Goal: Task Accomplishment & Management: Complete application form

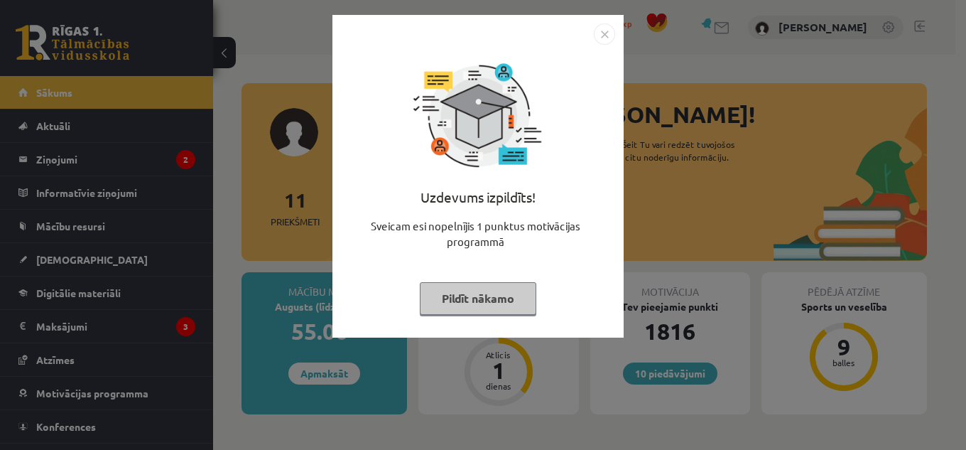
click at [613, 36] on img "Close" at bounding box center [604, 33] width 21 height 21
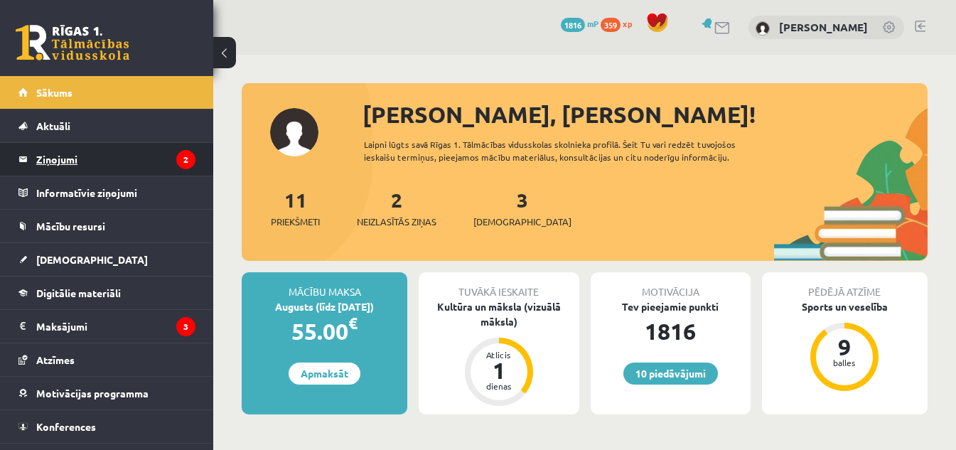
click at [65, 153] on legend "Ziņojumi 2" at bounding box center [115, 159] width 159 height 33
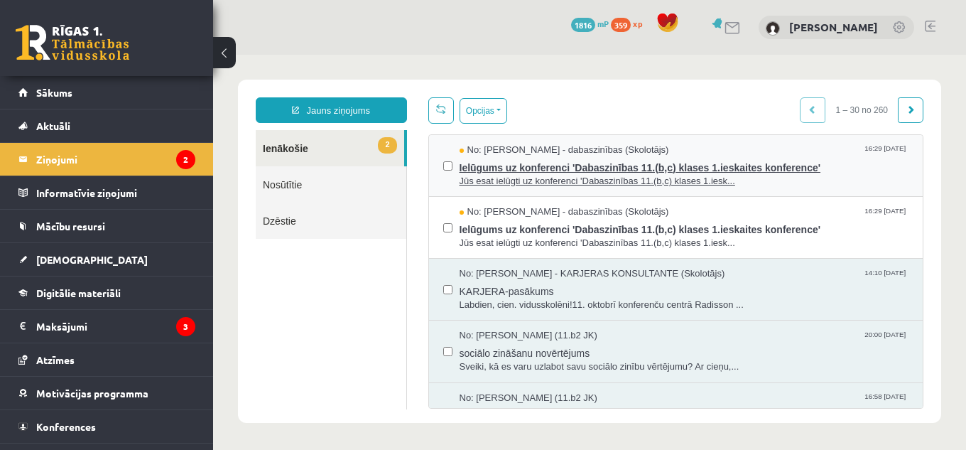
click at [554, 175] on span "Jūs esat ielūgti uz konferenci 'Dabaszinības 11.(b,c) klases 1.iesk..." at bounding box center [685, 182] width 450 height 14
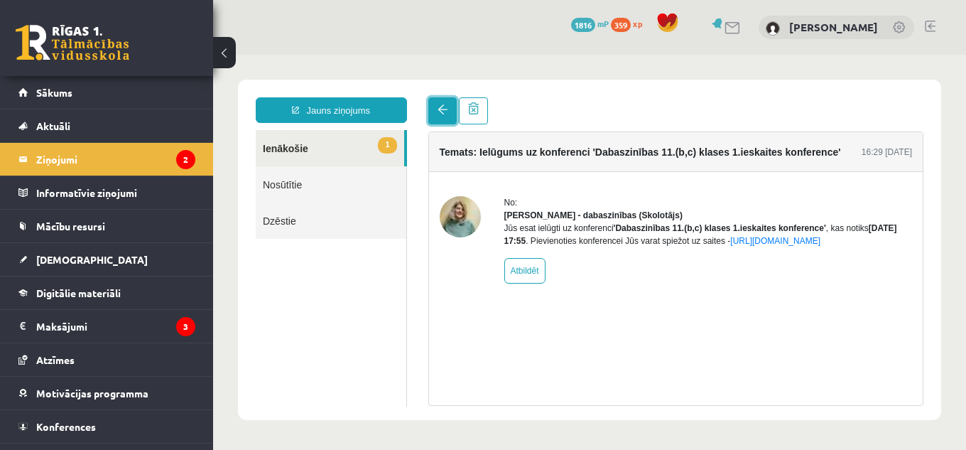
click at [438, 105] on span at bounding box center [443, 109] width 10 height 10
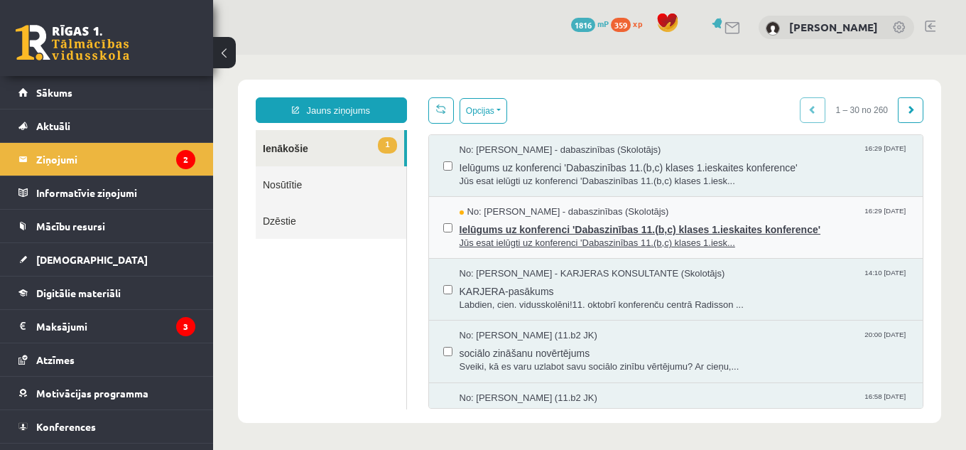
click at [569, 222] on span "Ielūgums uz konferenci 'Dabaszinības 11.(b,c) klases 1.ieskaites konference'" at bounding box center [685, 228] width 450 height 18
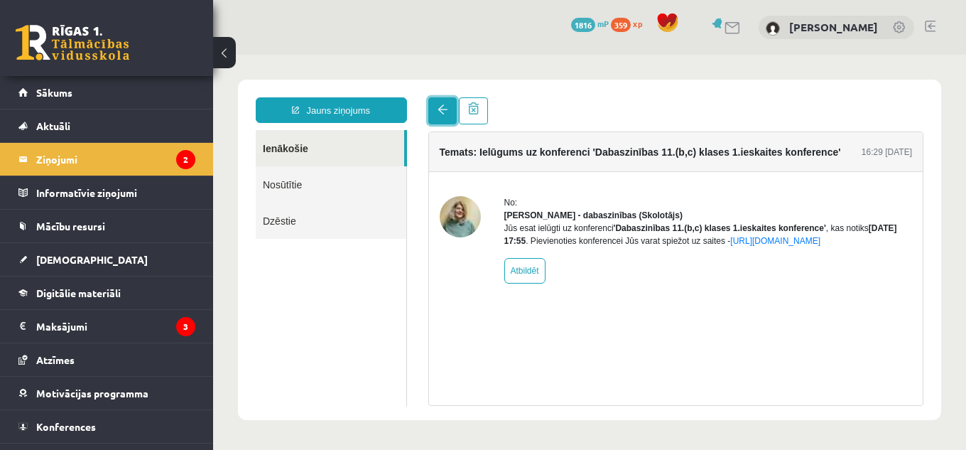
click at [438, 113] on span at bounding box center [443, 109] width 10 height 10
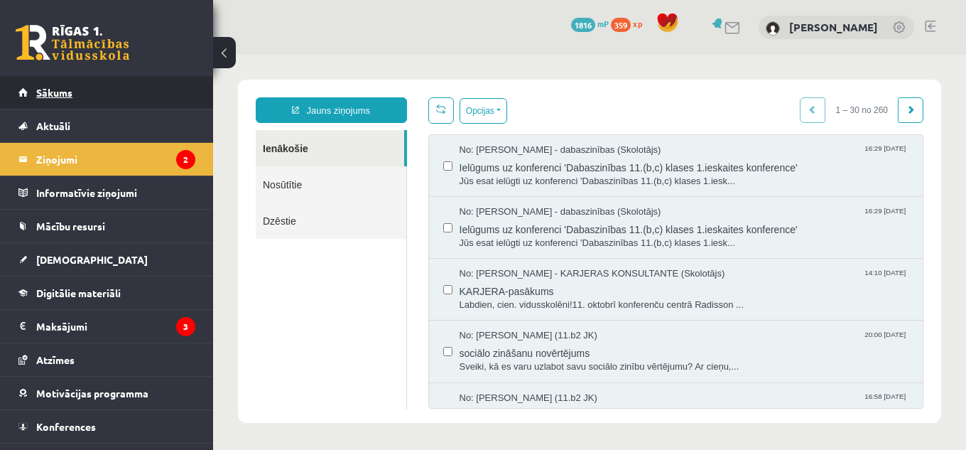
click at [55, 89] on span "Sākums" at bounding box center [54, 92] width 36 height 13
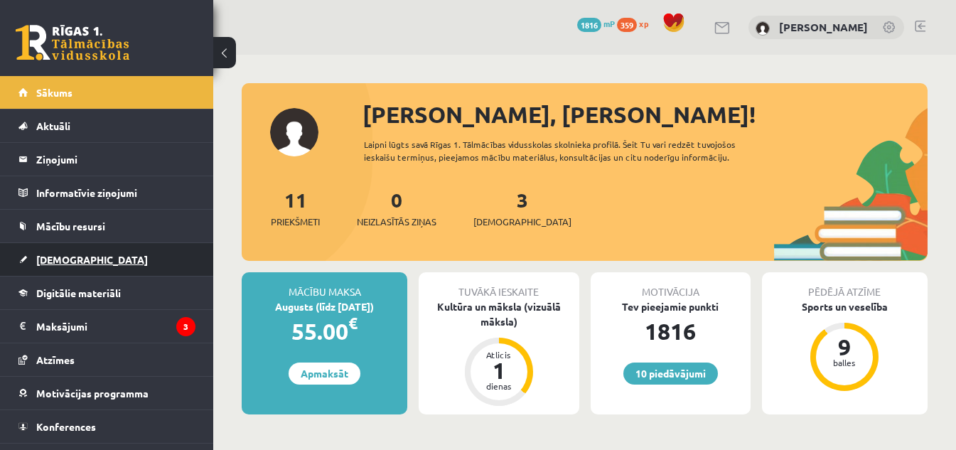
click at [70, 258] on span "[DEMOGRAPHIC_DATA]" at bounding box center [92, 259] width 112 height 13
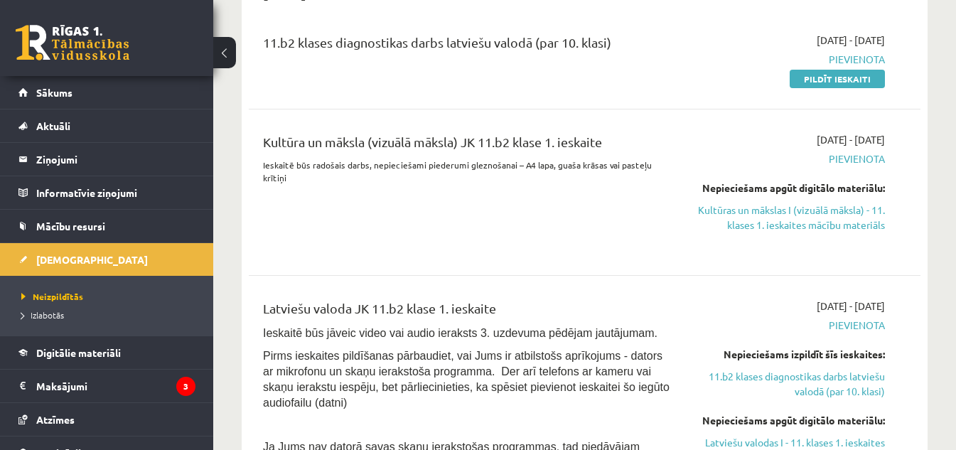
scroll to position [329, 0]
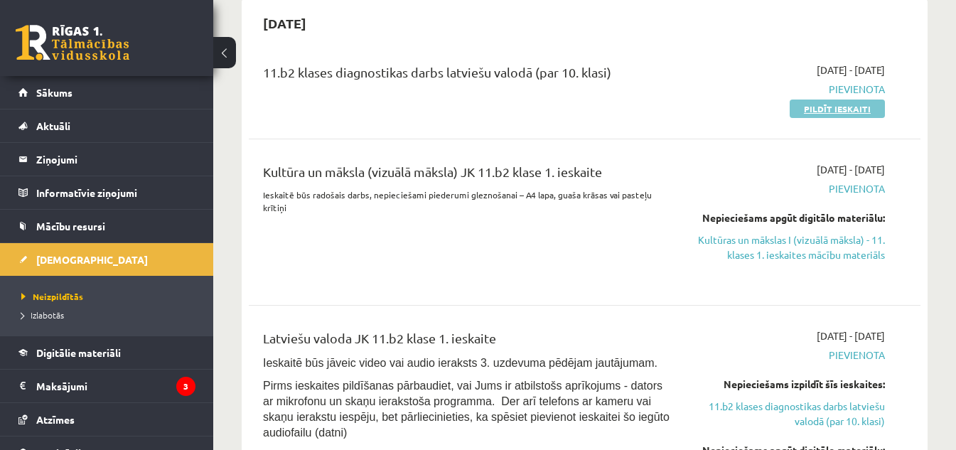
click at [822, 107] on link "Pildīt ieskaiti" at bounding box center [837, 108] width 95 height 18
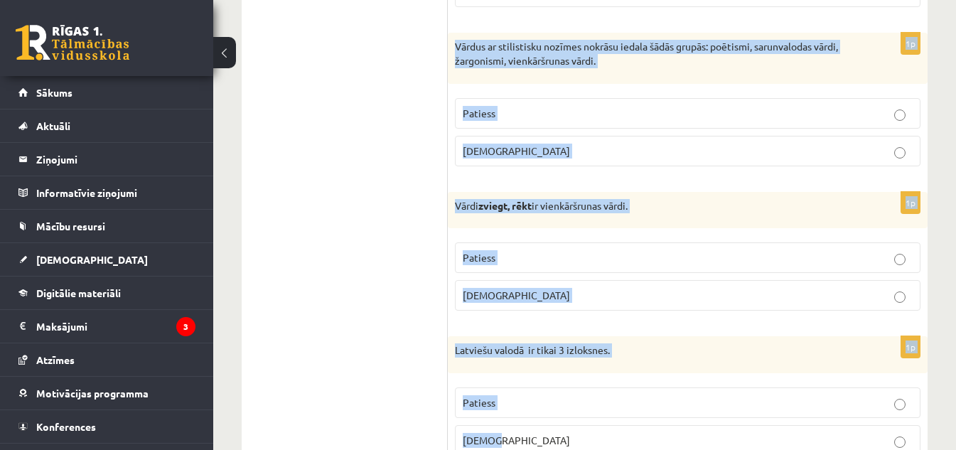
scroll to position [4312, 0]
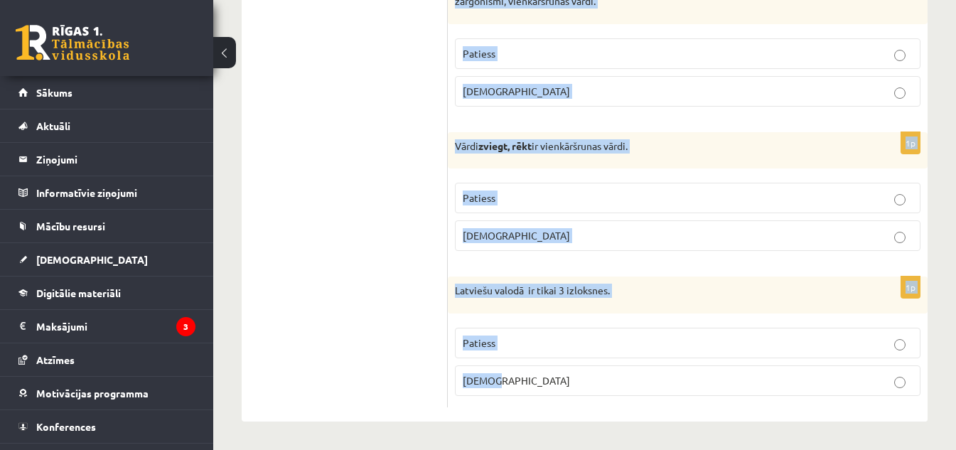
drag, startPoint x: 460, startPoint y: 264, endPoint x: 614, endPoint y: 433, distance: 228.9
copy form "Apgalvojums ir patiess vai nepatiess? 1p Valoda ir neartikulēta zīmju sistēma -…"
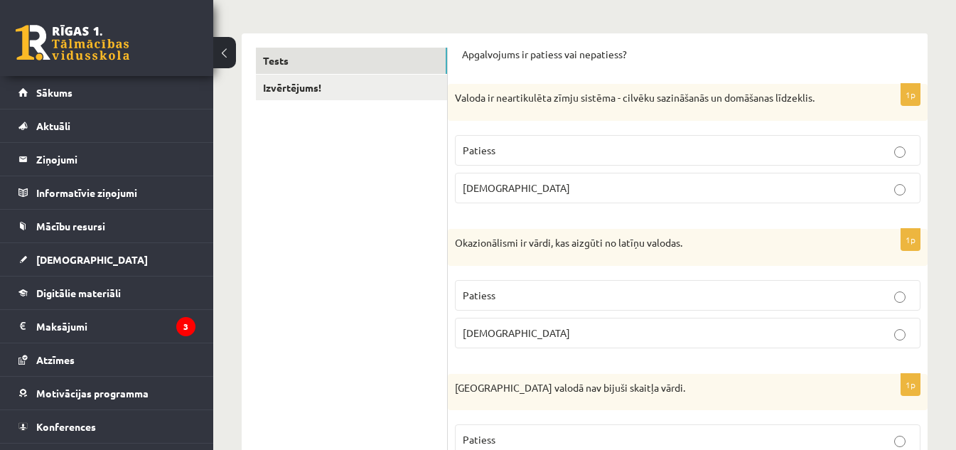
scroll to position [176, 0]
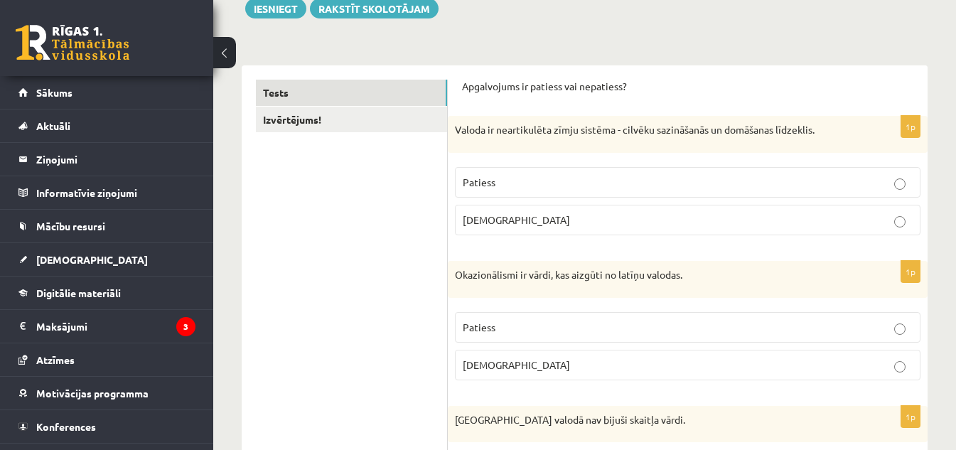
click at [517, 220] on p "Aplams" at bounding box center [688, 219] width 450 height 15
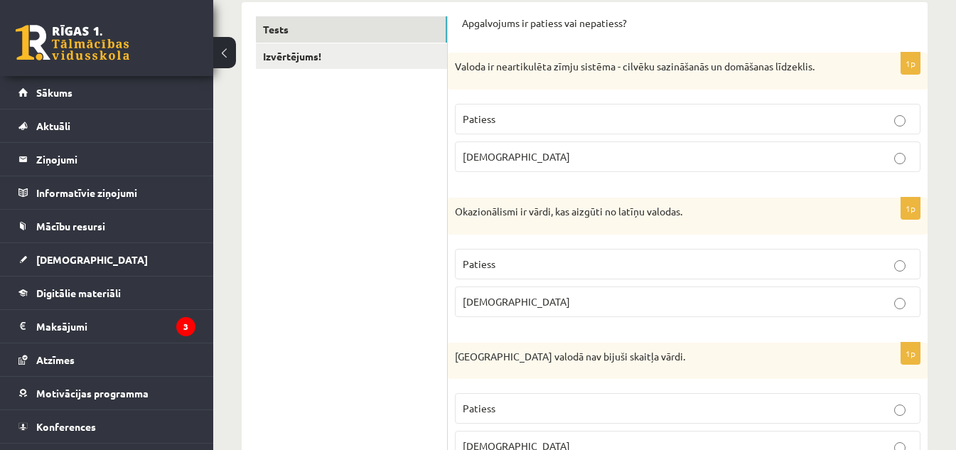
scroll to position [311, 0]
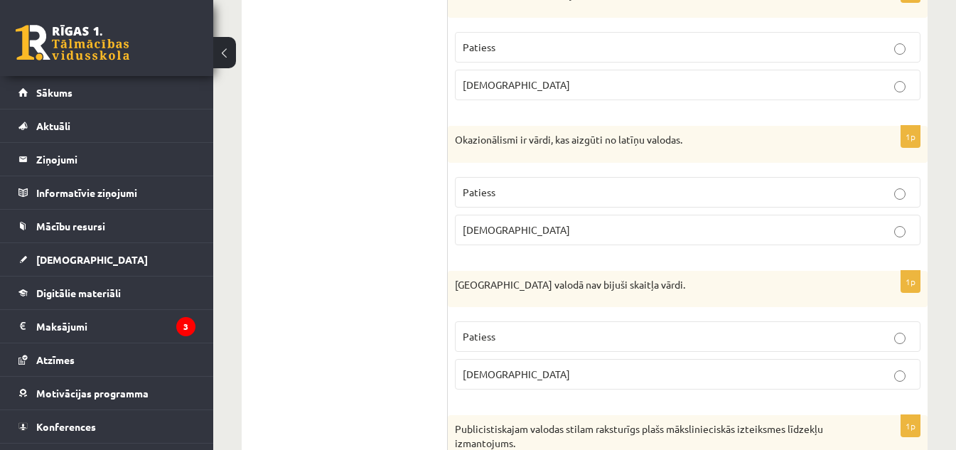
click at [508, 225] on p "Aplams" at bounding box center [688, 229] width 450 height 15
click at [539, 343] on p "Patiess" at bounding box center [688, 336] width 450 height 15
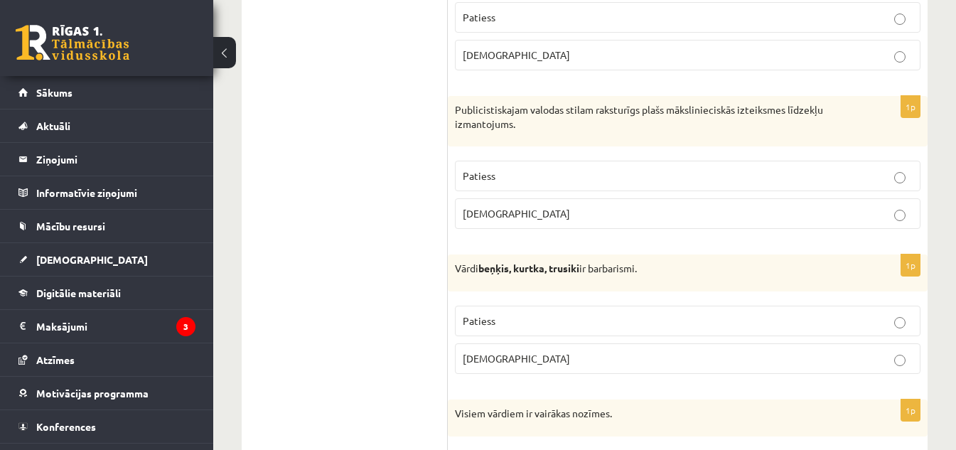
scroll to position [662, 0]
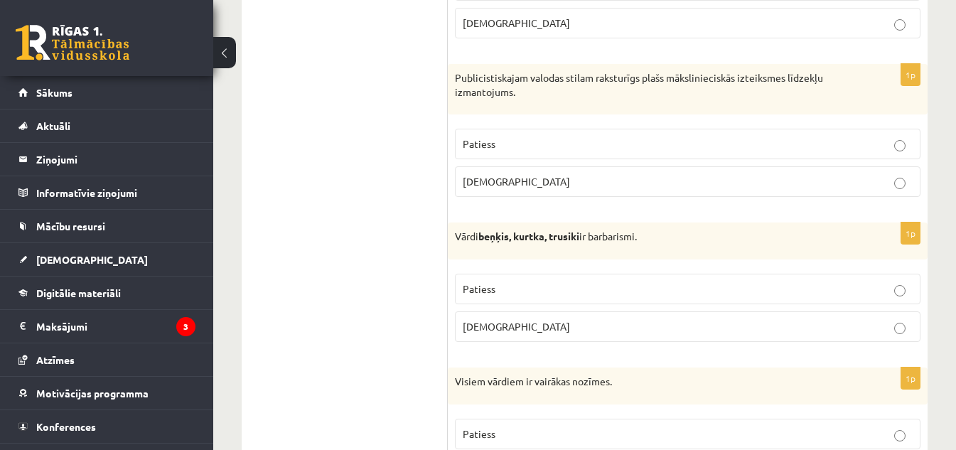
click at [534, 184] on p "Aplams" at bounding box center [688, 181] width 450 height 15
click at [534, 293] on p "Patiess" at bounding box center [688, 288] width 450 height 15
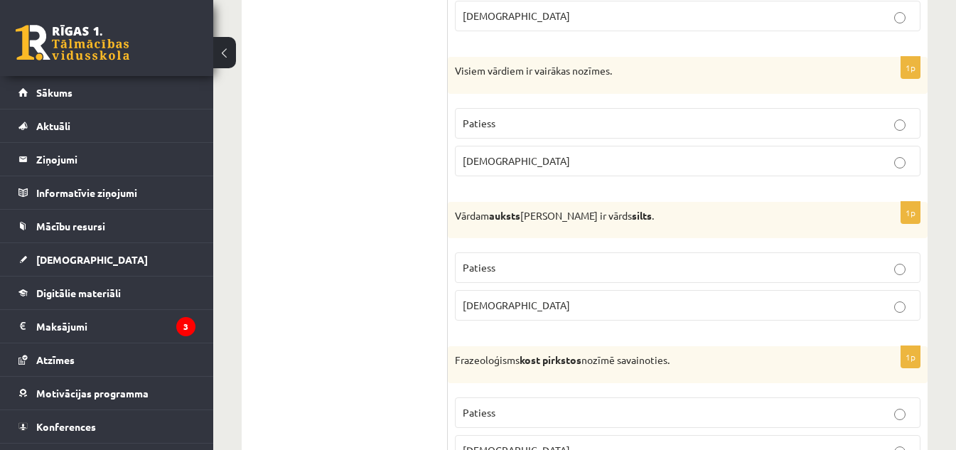
scroll to position [981, 0]
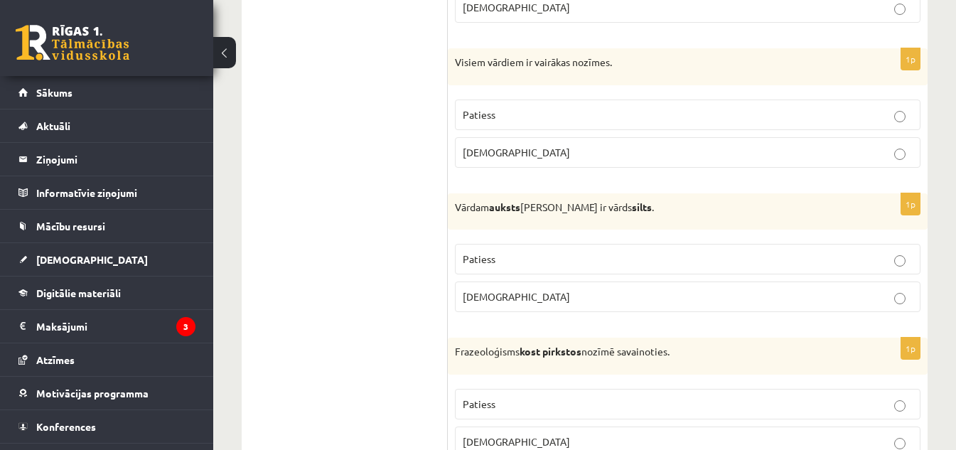
click at [591, 149] on p "Aplams" at bounding box center [688, 152] width 450 height 15
click at [575, 251] on label "Patiess" at bounding box center [687, 259] width 465 height 31
click at [569, 429] on label "Aplams" at bounding box center [687, 441] width 465 height 31
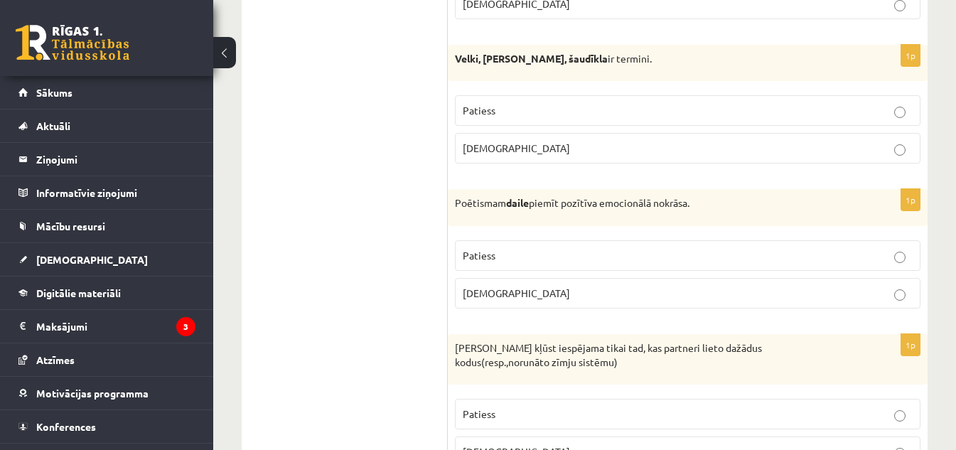
scroll to position [1467, 0]
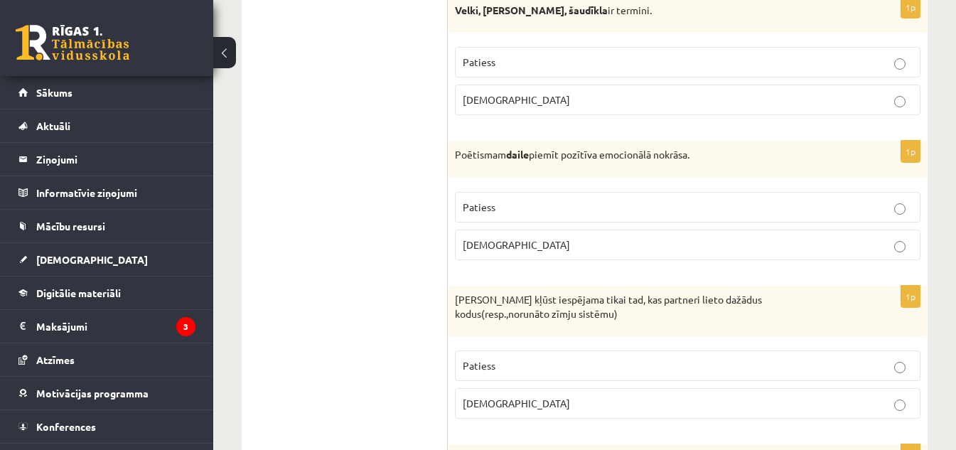
click at [529, 60] on p "Patiess" at bounding box center [688, 62] width 450 height 15
click at [524, 195] on label "Patiess" at bounding box center [687, 207] width 465 height 31
click at [543, 396] on label "Aplams" at bounding box center [687, 403] width 465 height 31
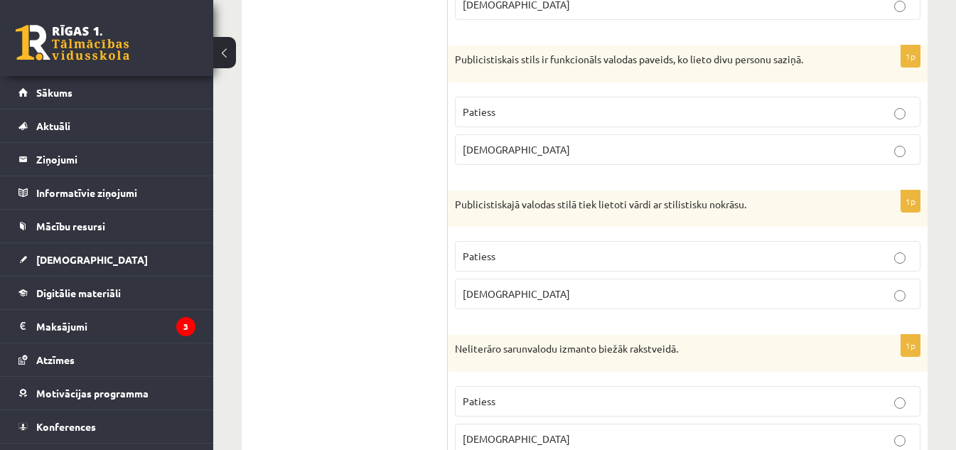
scroll to position [1873, 0]
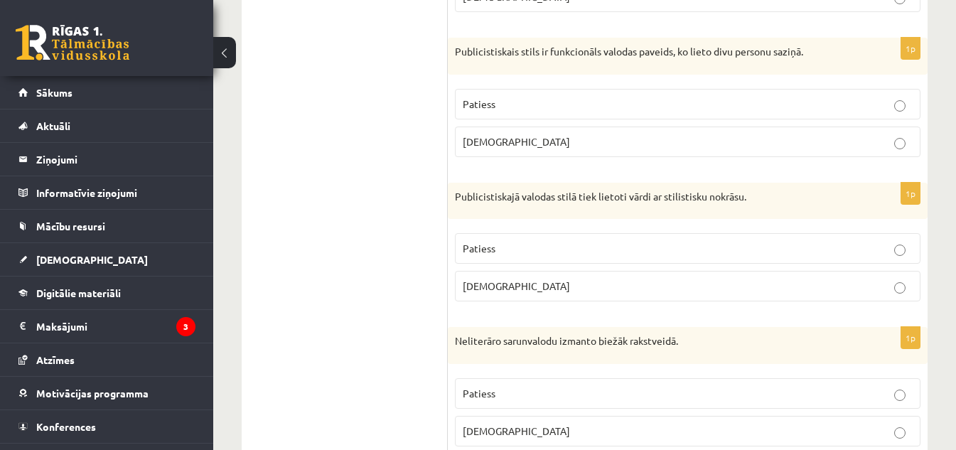
click at [576, 143] on p "Aplams" at bounding box center [688, 141] width 450 height 15
click at [555, 249] on p "Patiess" at bounding box center [688, 248] width 450 height 15
click at [551, 421] on label "Aplams" at bounding box center [687, 431] width 465 height 31
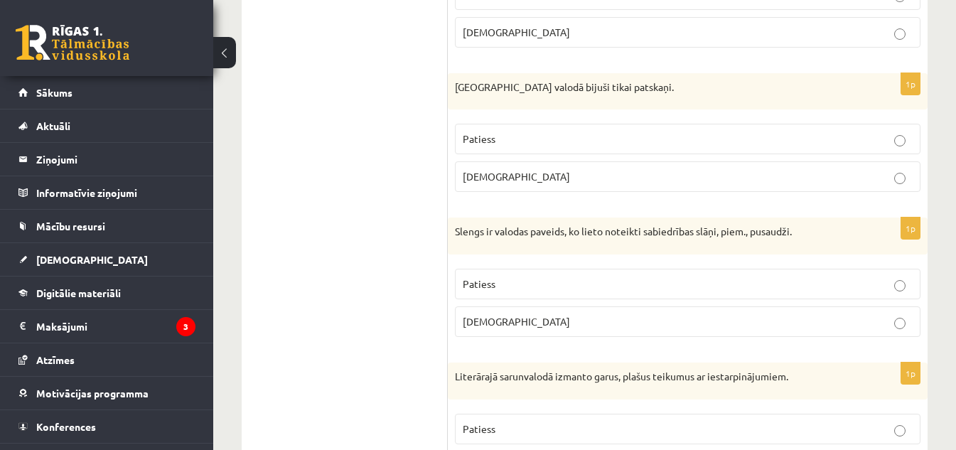
scroll to position [2335, 0]
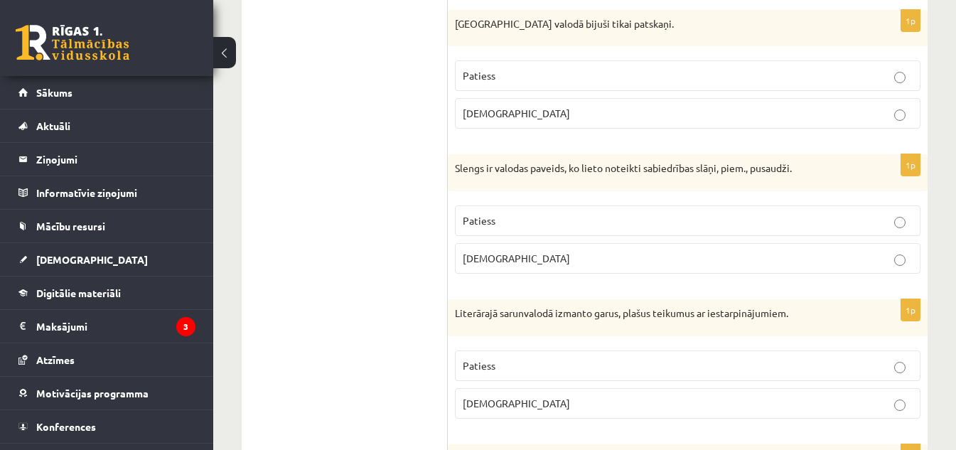
click at [554, 86] on label "Patiess" at bounding box center [687, 75] width 465 height 31
click at [502, 219] on p "Patiess" at bounding box center [688, 220] width 450 height 15
click at [530, 400] on p "Aplams" at bounding box center [688, 403] width 450 height 15
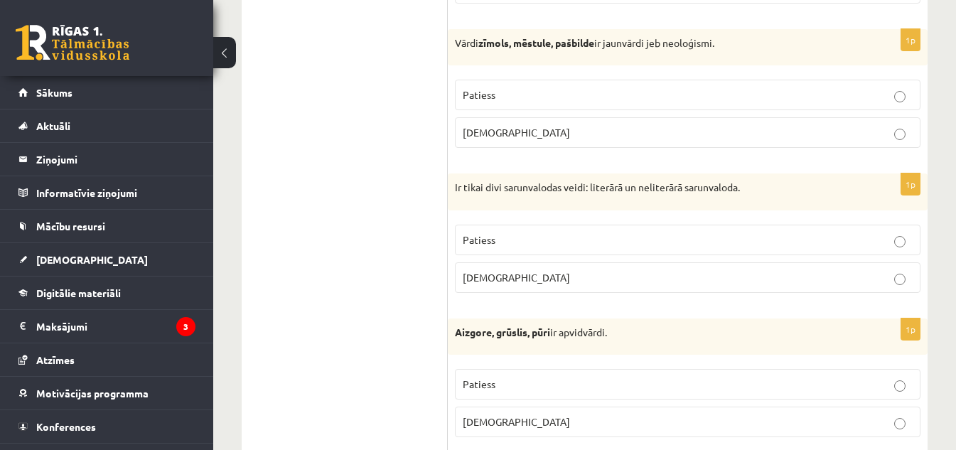
scroll to position [2774, 0]
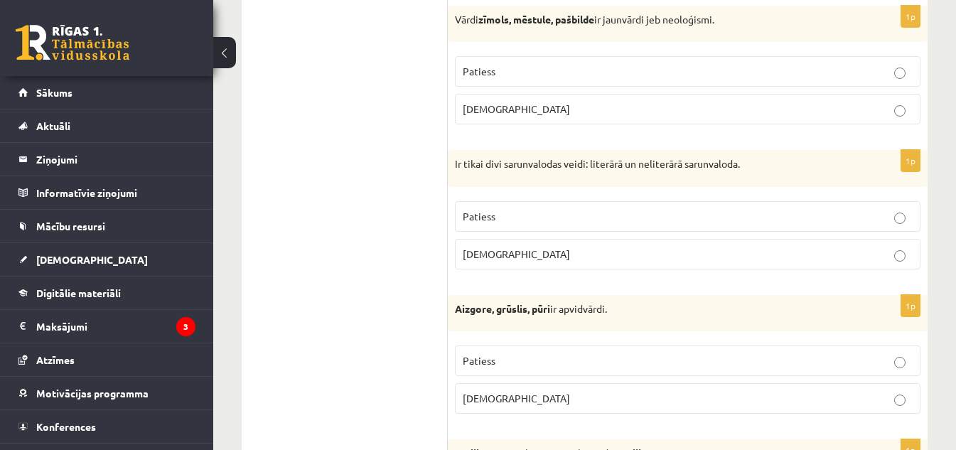
click at [576, 67] on p "Patiess" at bounding box center [688, 71] width 450 height 15
click at [550, 206] on label "Patiess" at bounding box center [687, 216] width 465 height 31
click at [546, 363] on p "Patiess" at bounding box center [688, 360] width 450 height 15
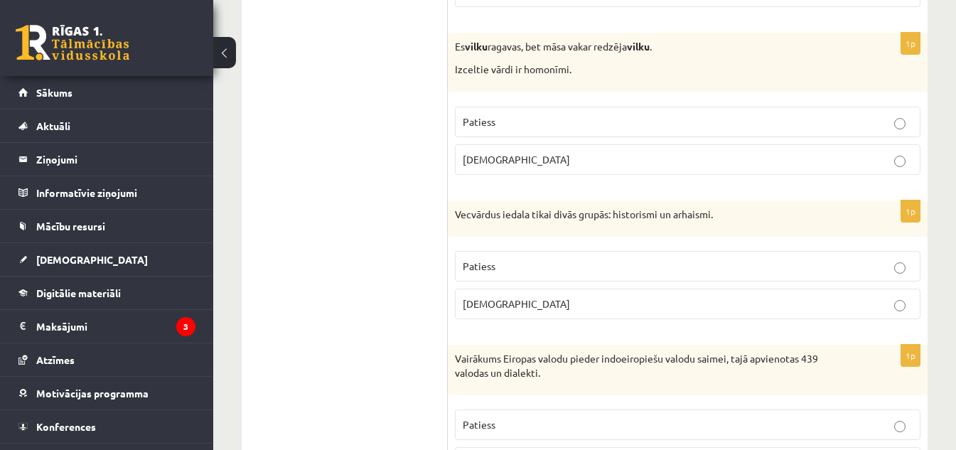
scroll to position [3204, 0]
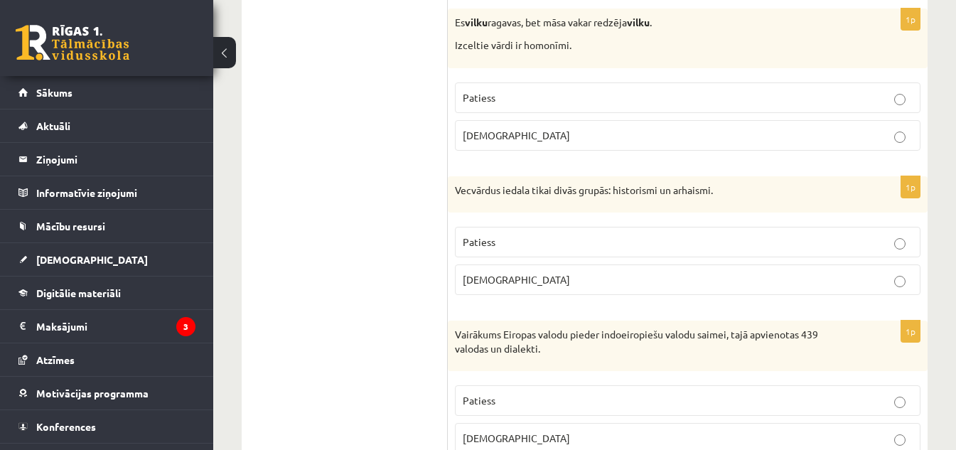
click at [536, 92] on p "Patiess" at bounding box center [688, 97] width 450 height 15
click at [539, 235] on p "Patiess" at bounding box center [688, 242] width 450 height 15
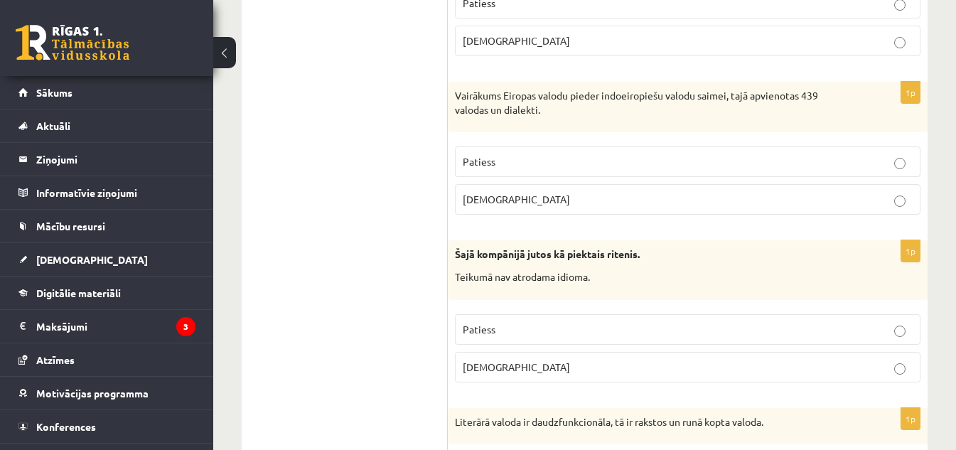
scroll to position [3452, 0]
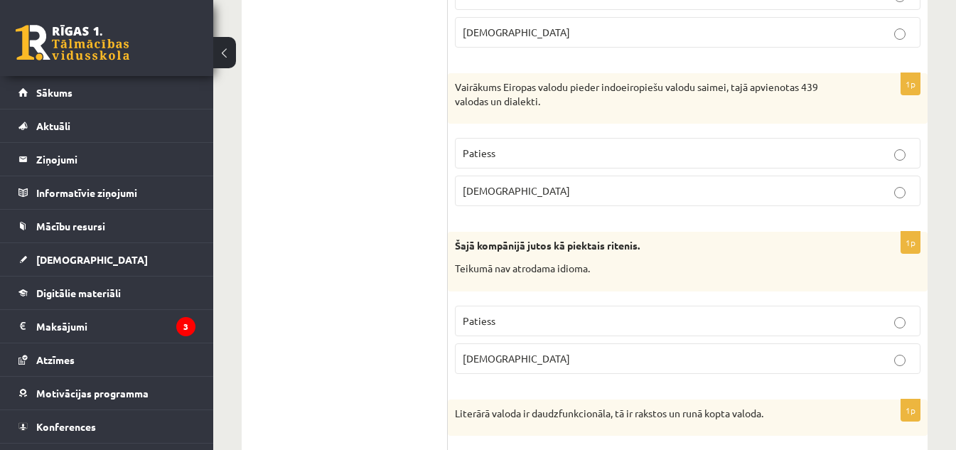
click at [642, 149] on p "Patiess" at bounding box center [688, 153] width 450 height 15
click at [655, 350] on label "Aplams" at bounding box center [687, 358] width 465 height 31
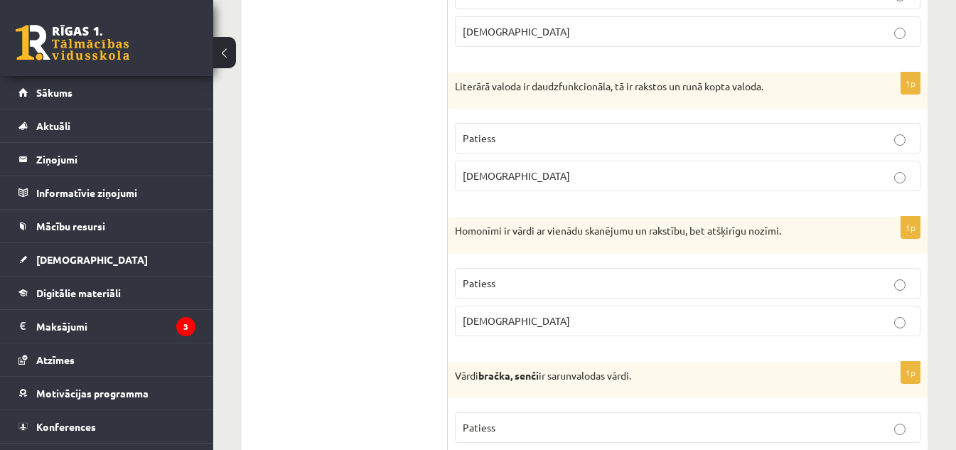
scroll to position [3818, 0]
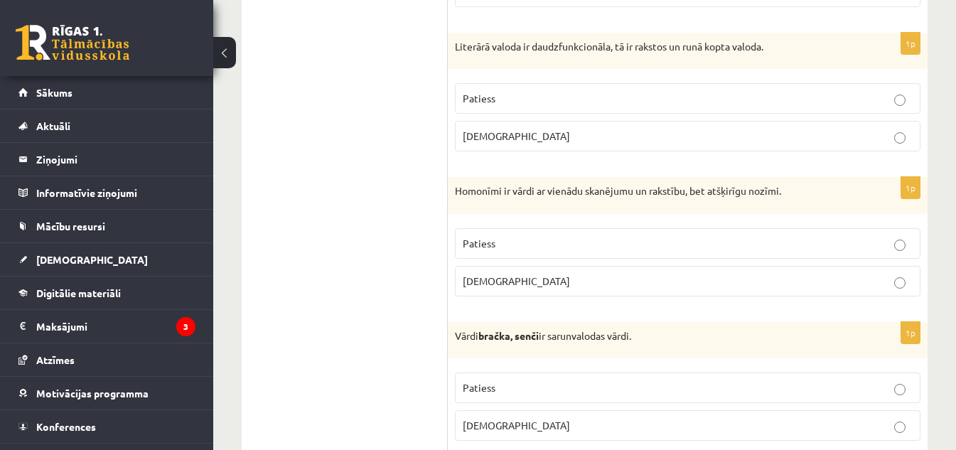
click at [625, 97] on p "Patiess" at bounding box center [688, 98] width 450 height 15
click at [636, 232] on label "Patiess" at bounding box center [687, 243] width 465 height 31
click at [785, 394] on p "Patiess" at bounding box center [688, 387] width 450 height 15
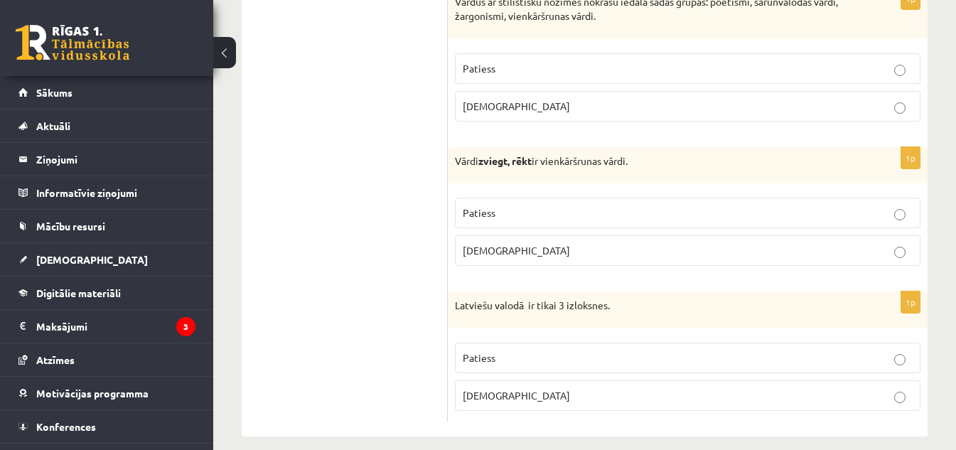
scroll to position [4312, 0]
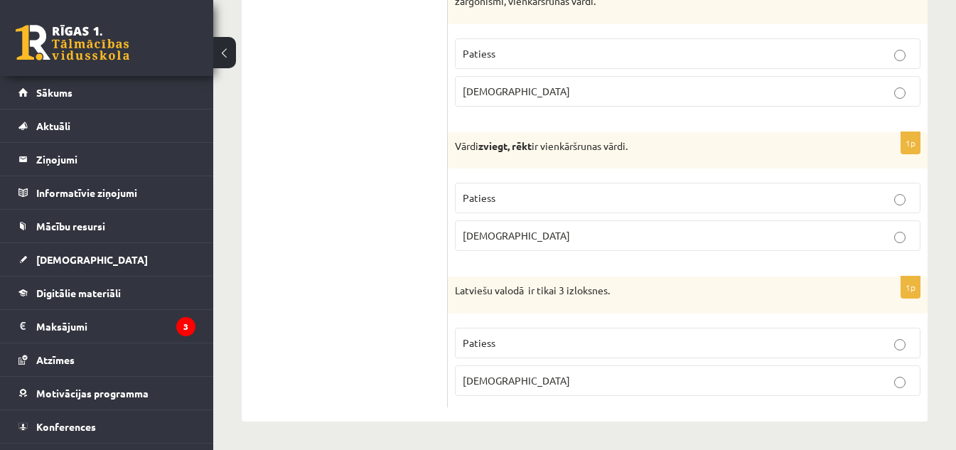
click at [737, 53] on p "Patiess" at bounding box center [688, 53] width 450 height 15
click at [698, 186] on label "Patiess" at bounding box center [687, 198] width 465 height 31
click at [618, 384] on p "Aplams" at bounding box center [688, 380] width 450 height 15
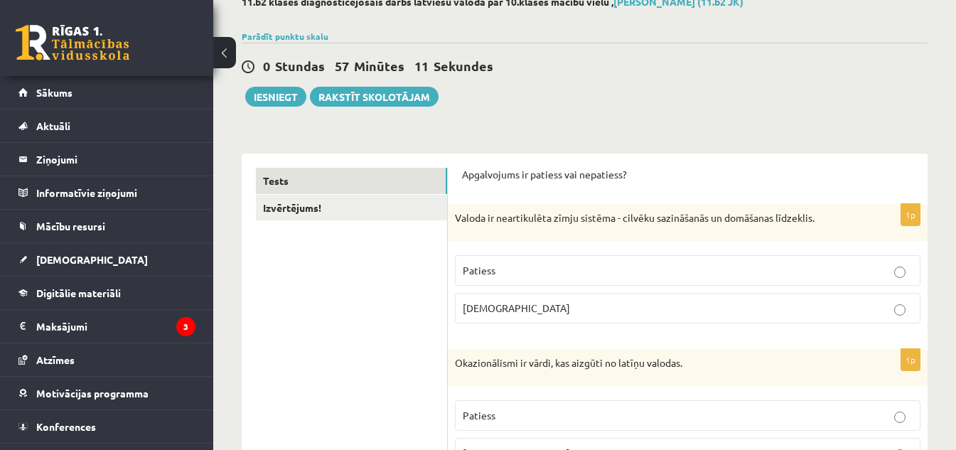
scroll to position [0, 0]
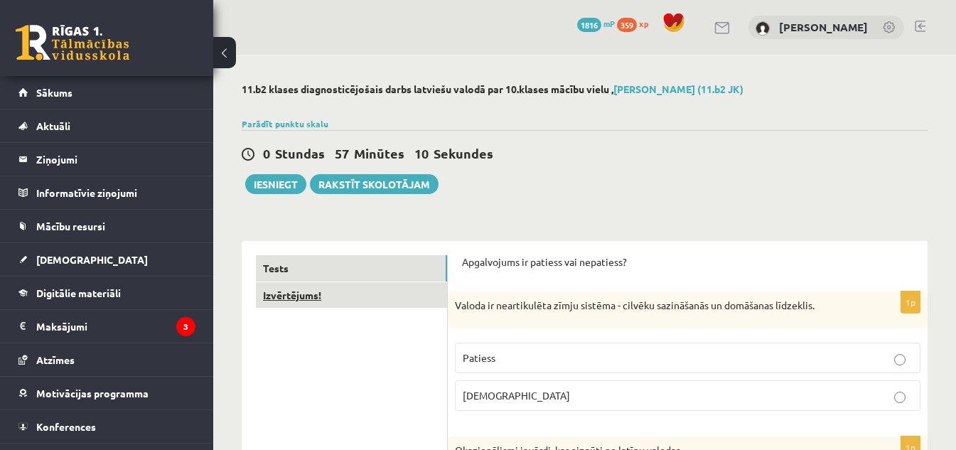
click at [292, 297] on link "Izvērtējums!" at bounding box center [351, 295] width 191 height 26
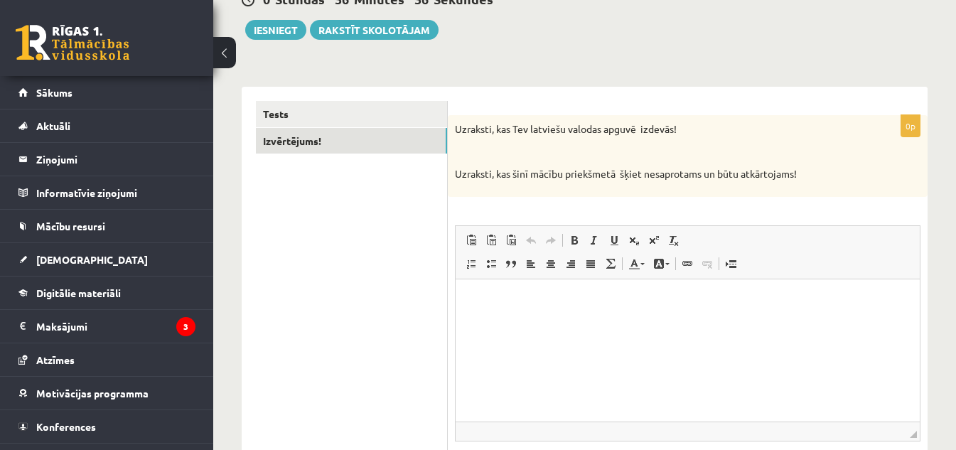
scroll to position [173, 0]
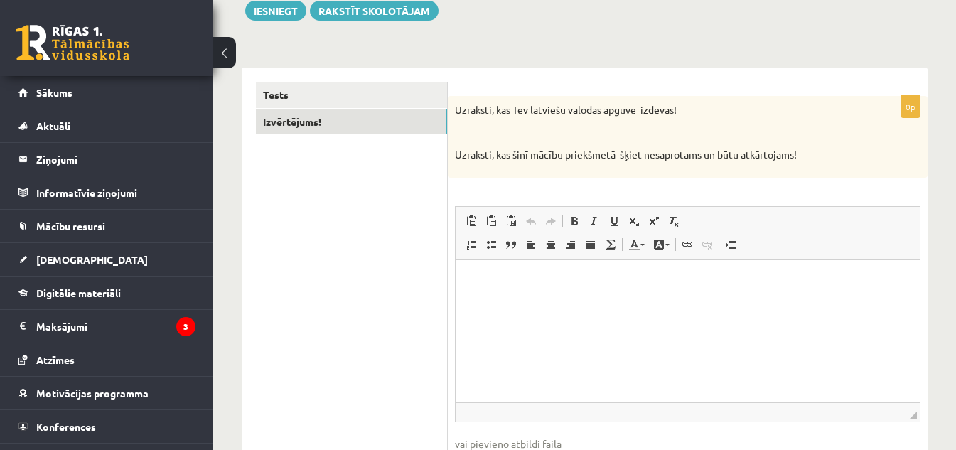
click at [584, 294] on html at bounding box center [688, 280] width 464 height 43
click at [579, 296] on html "**********" at bounding box center [688, 280] width 464 height 43
click at [576, 274] on p "**********" at bounding box center [688, 281] width 436 height 15
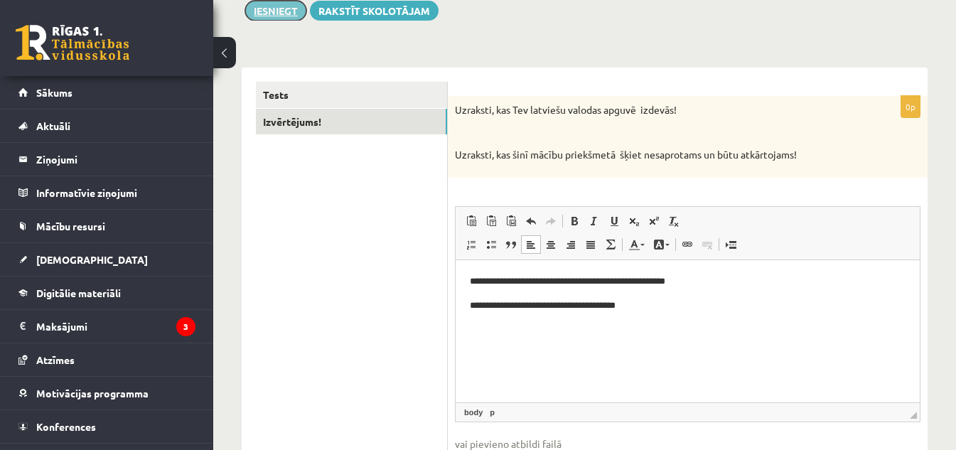
click at [298, 16] on button "Iesniegt" at bounding box center [275, 11] width 61 height 20
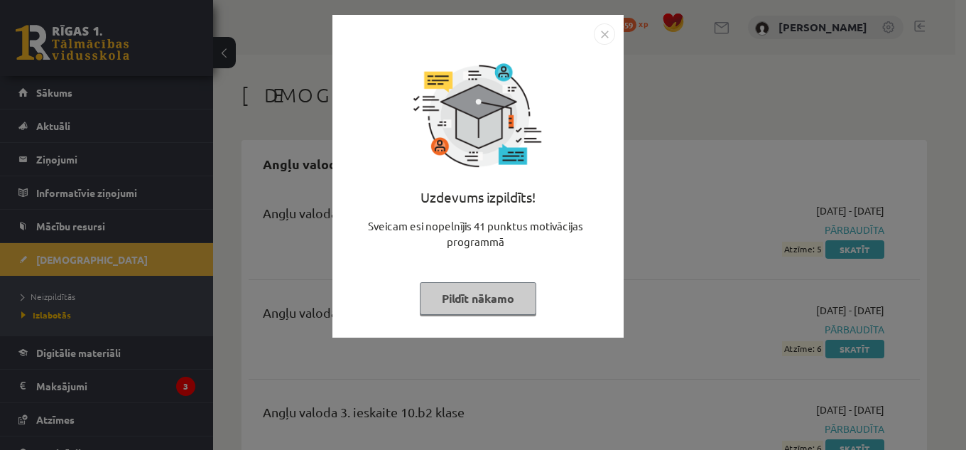
click at [598, 36] on img "Close" at bounding box center [604, 33] width 21 height 21
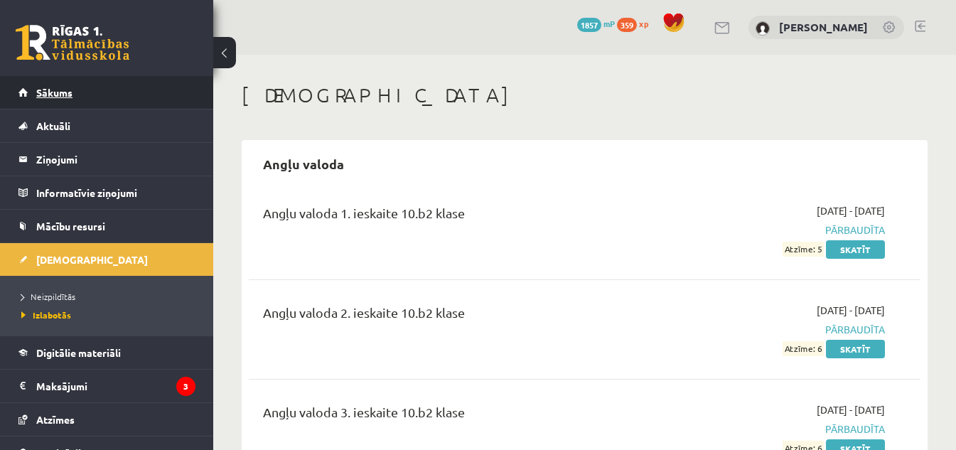
drag, startPoint x: 45, startPoint y: 74, endPoint x: 45, endPoint y: 82, distance: 7.8
click at [45, 75] on div "0 Dāvanas 1857 mP 359 xp" at bounding box center [106, 38] width 213 height 76
click at [45, 84] on link "Sākums" at bounding box center [106, 92] width 177 height 33
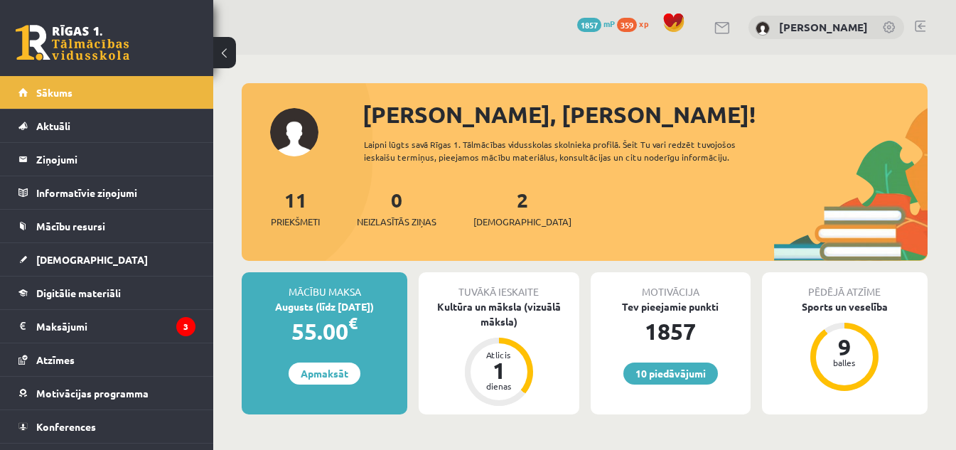
click at [492, 205] on div "2 Ieskaites" at bounding box center [522, 207] width 98 height 44
click at [497, 203] on link "2 Ieskaites" at bounding box center [522, 208] width 98 height 42
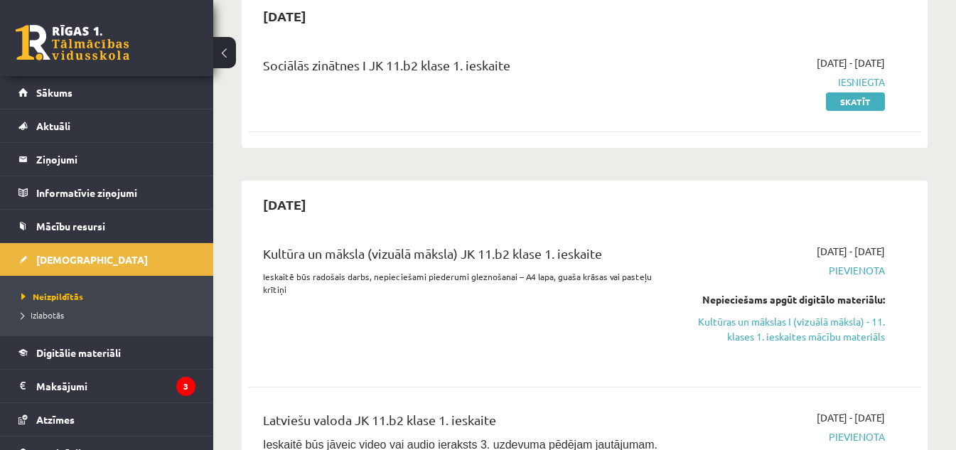
scroll to position [252, 0]
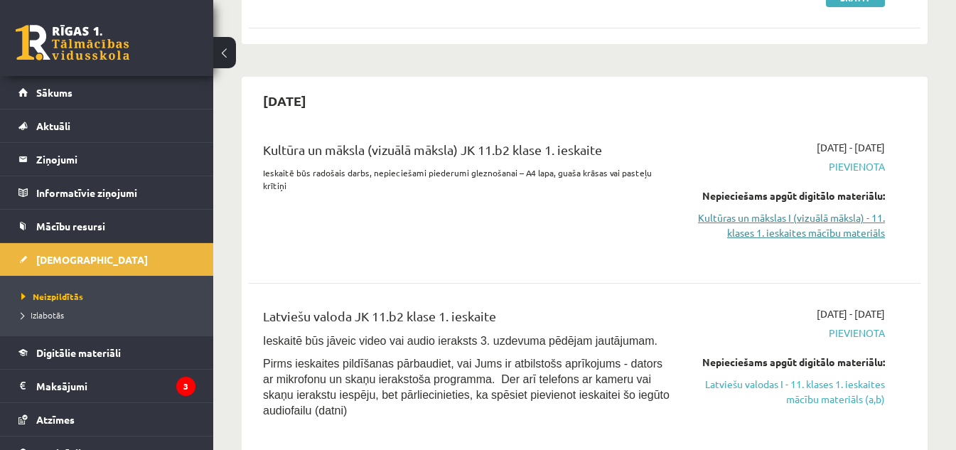
click at [808, 223] on link "Kultūras un mākslas I (vizuālā māksla) - 11. klases 1. ieskaites mācību materiā…" at bounding box center [787, 225] width 193 height 30
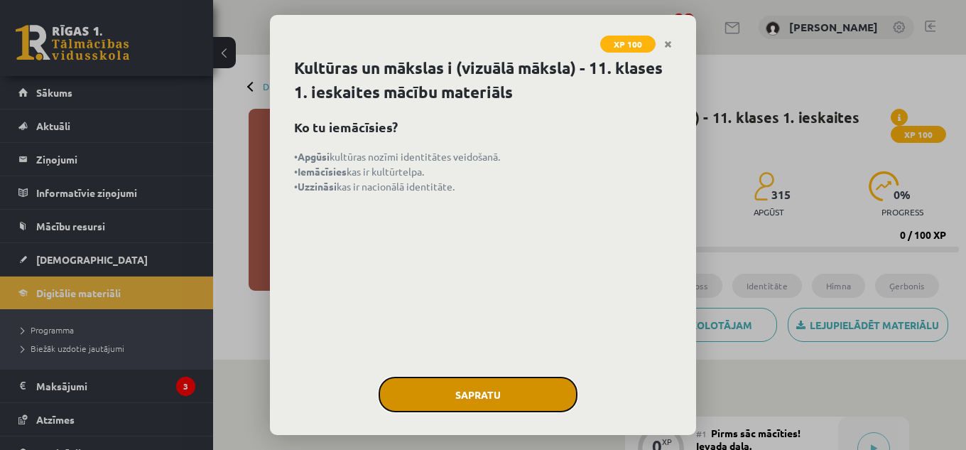
click at [490, 387] on button "Sapratu" at bounding box center [478, 395] width 199 height 36
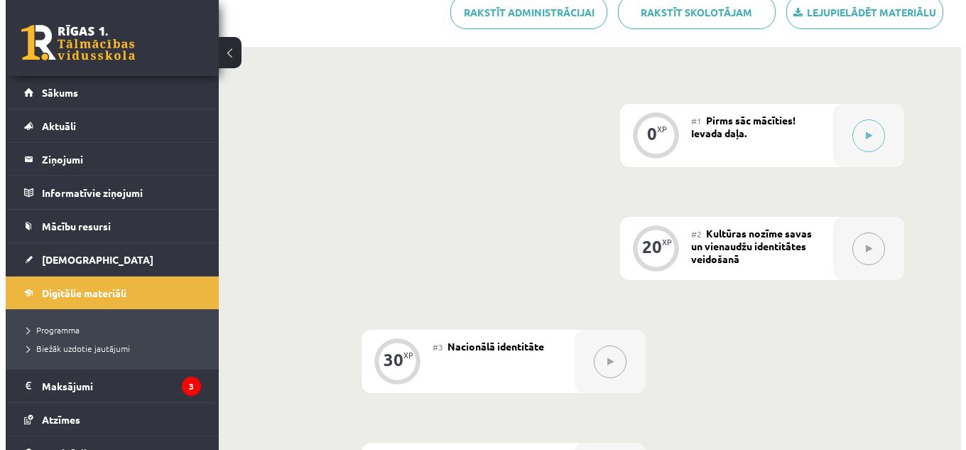
scroll to position [343, 0]
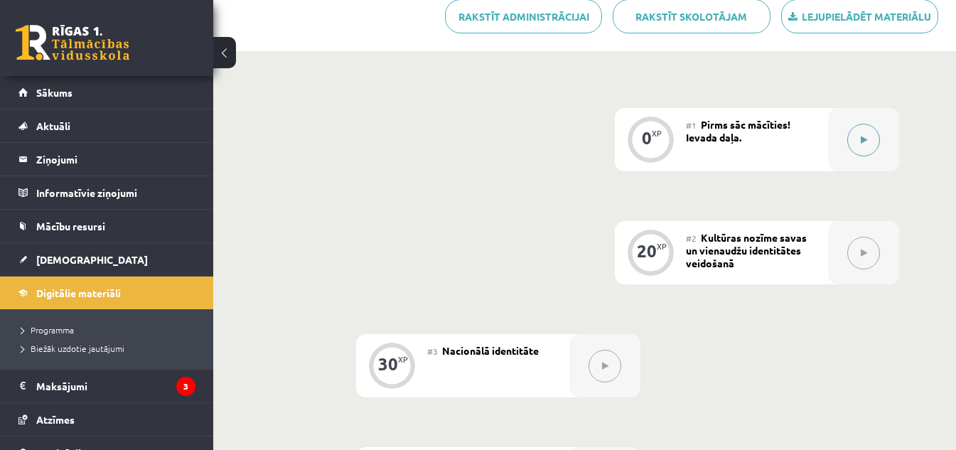
click at [866, 124] on button at bounding box center [863, 140] width 33 height 33
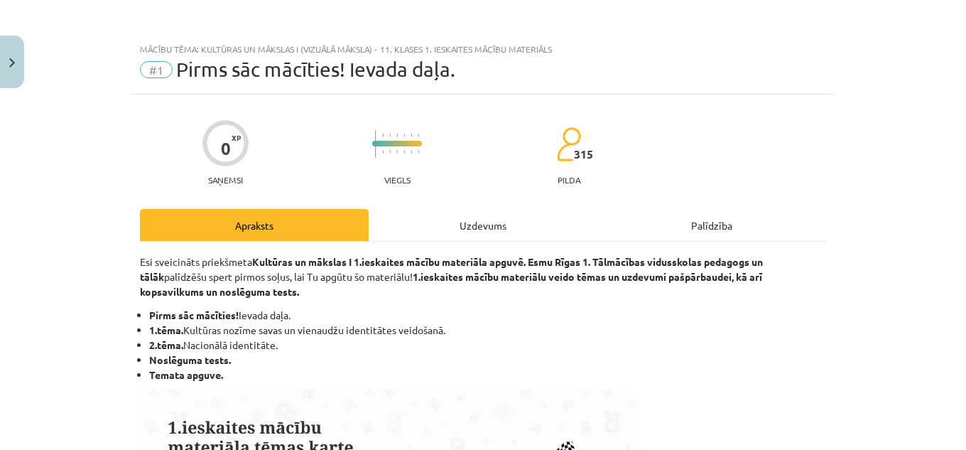
click at [470, 214] on div "Uzdevums" at bounding box center [483, 225] width 229 height 32
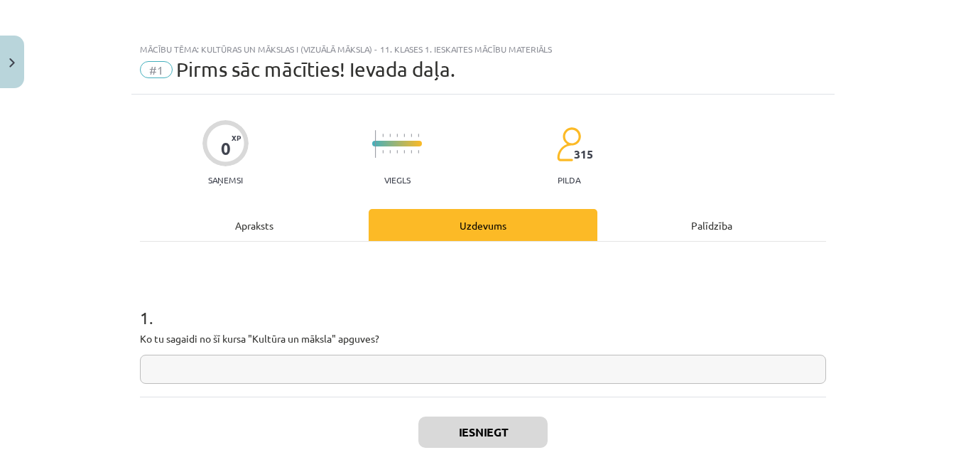
scroll to position [36, 0]
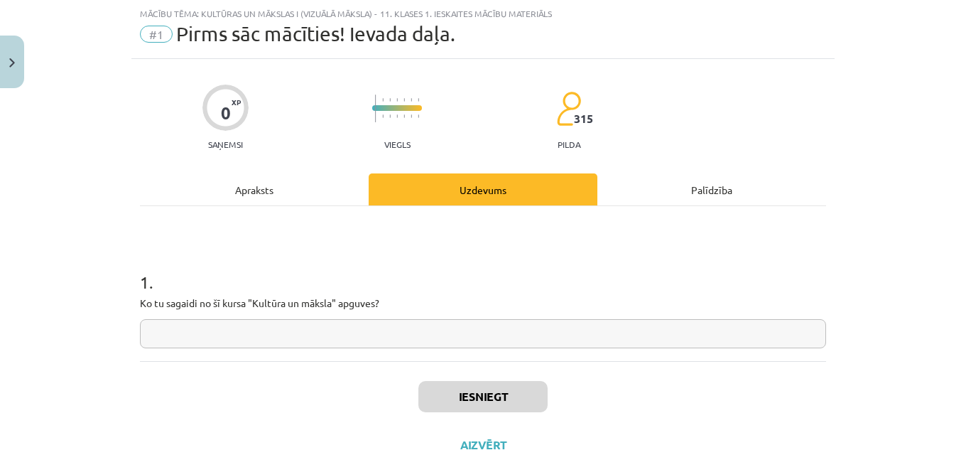
click at [336, 338] on input "text" at bounding box center [483, 333] width 686 height 29
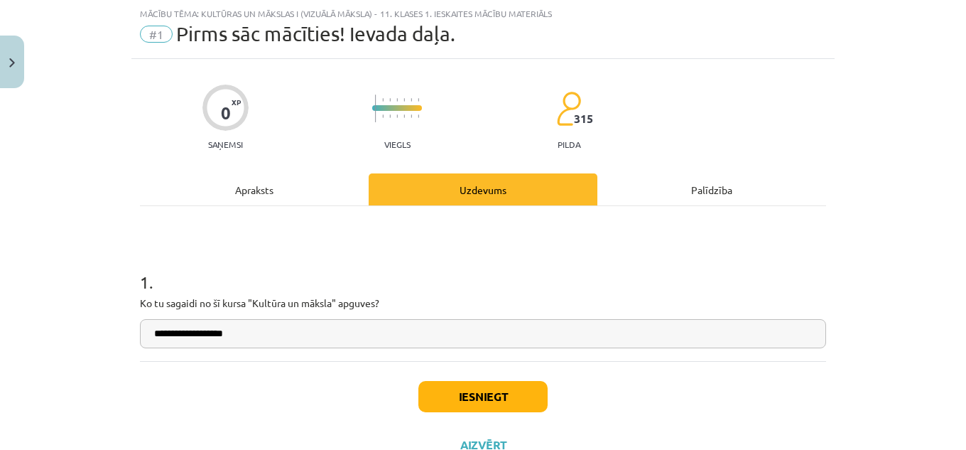
type input "**********"
click at [480, 397] on button "Iesniegt" at bounding box center [483, 396] width 129 height 31
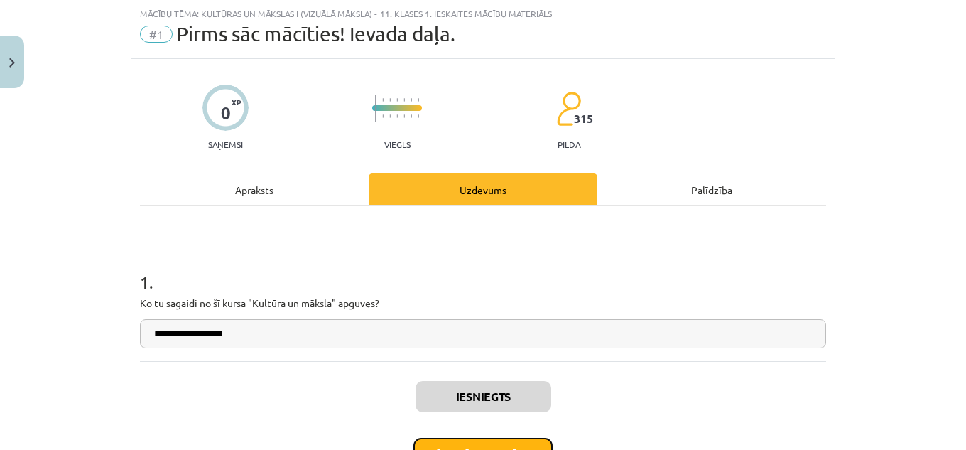
click at [502, 441] on button "Nākamā nodarbība" at bounding box center [483, 454] width 139 height 33
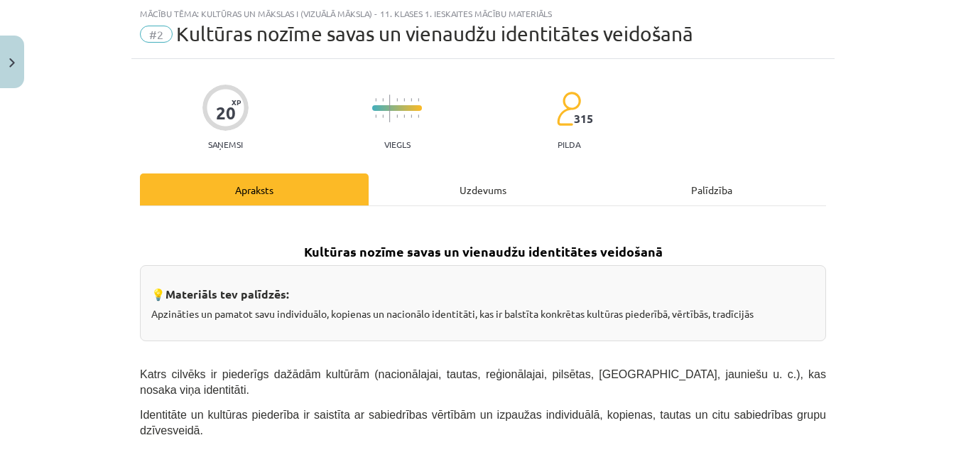
click at [470, 186] on div "Uzdevums" at bounding box center [483, 189] width 229 height 32
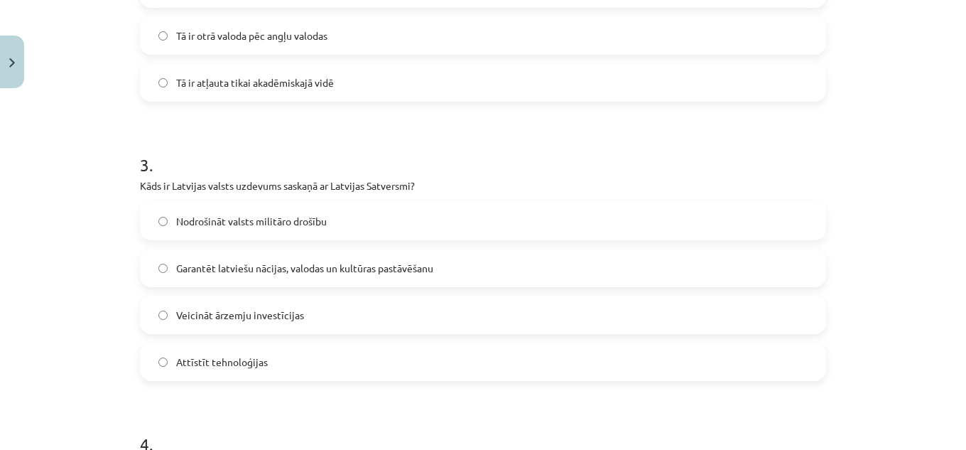
scroll to position [1087, 0]
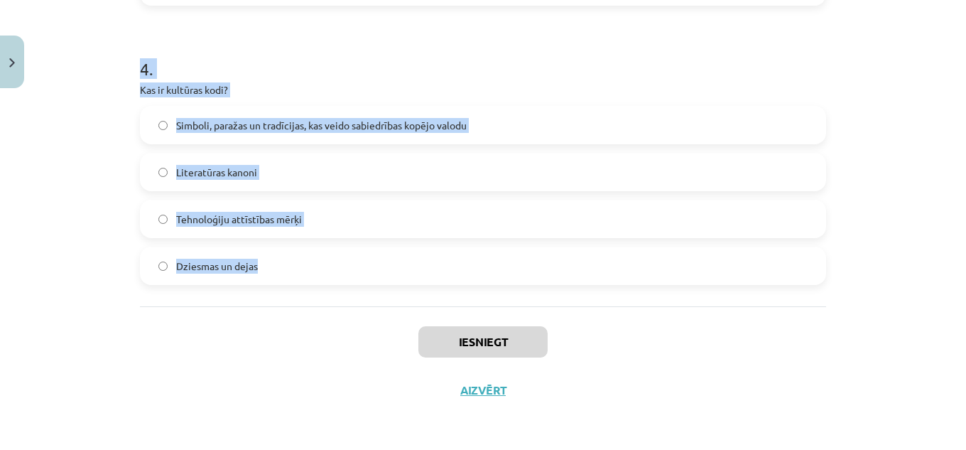
drag, startPoint x: 133, startPoint y: 279, endPoint x: 266, endPoint y: 279, distance: 132.9
copy form "1 . Kas veido nacionālās identitātes pamatu Latvijā? Globalizācija Latvijas spo…"
click at [469, 90] on p "Kas ir kultūras kodi?" at bounding box center [483, 89] width 686 height 15
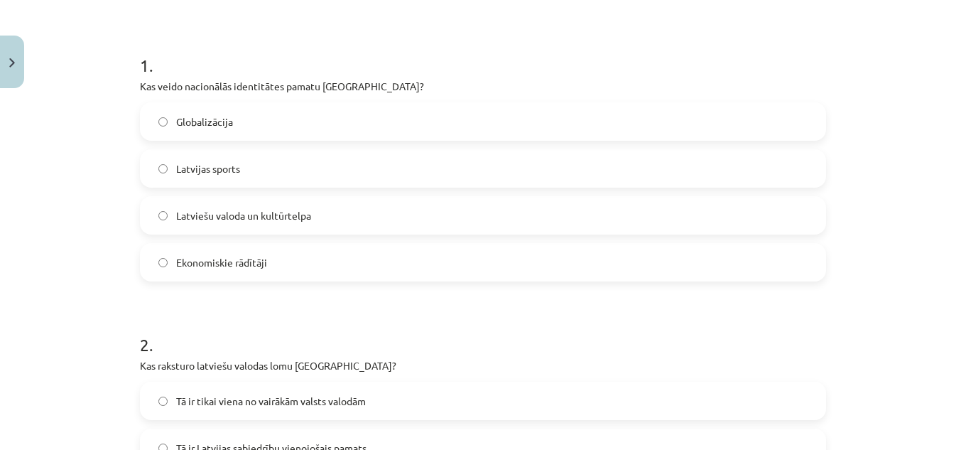
scroll to position [237, 0]
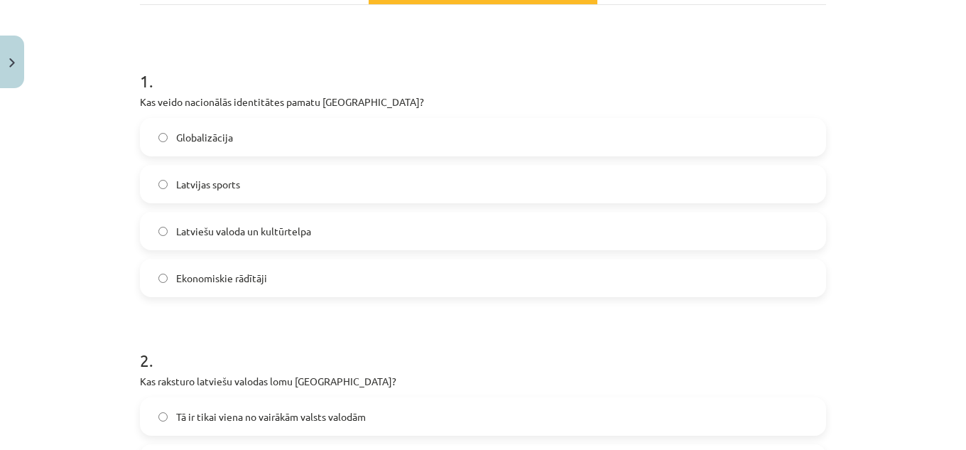
click at [247, 227] on span "Latviešu valoda un kultūrtelpa" at bounding box center [243, 231] width 135 height 15
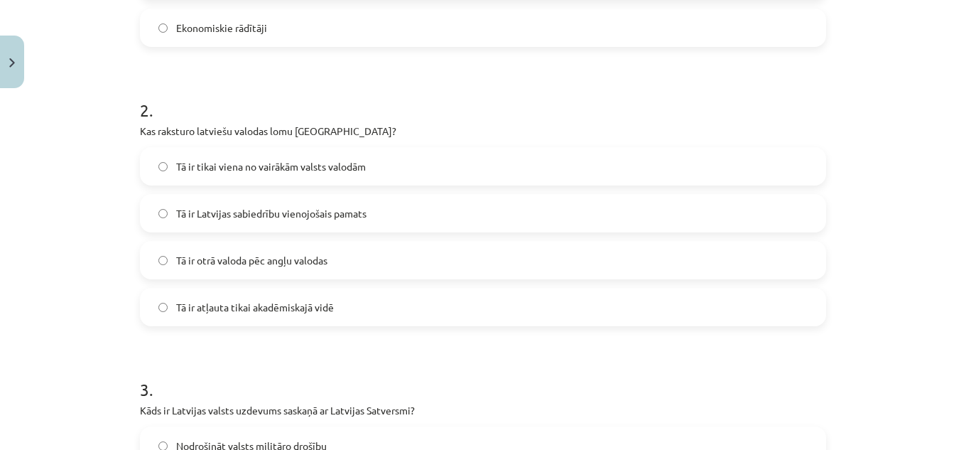
scroll to position [551, 0]
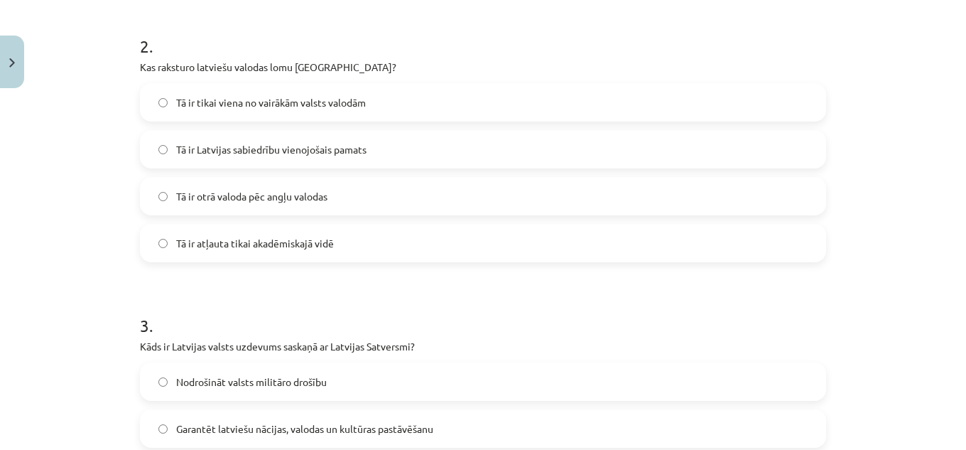
click at [249, 156] on span "Tā ir Latvijas sabiedrību vienojošais pamats" at bounding box center [271, 149] width 190 height 15
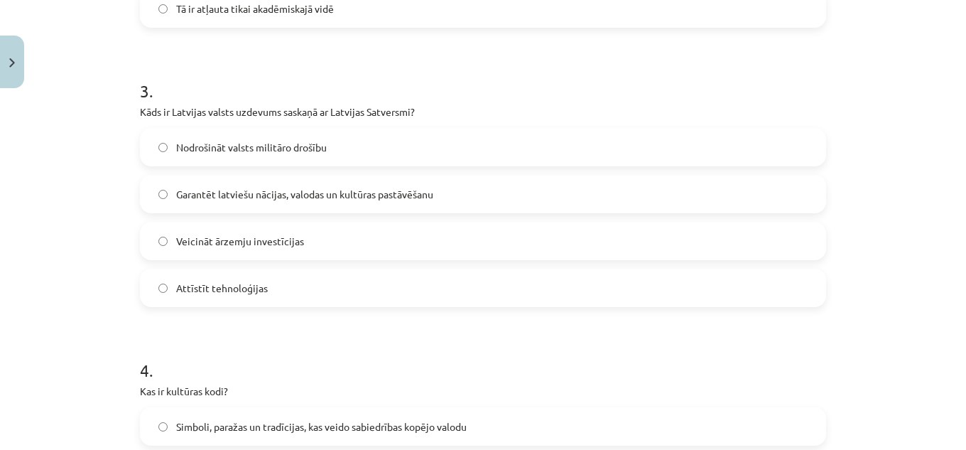
scroll to position [850, 0]
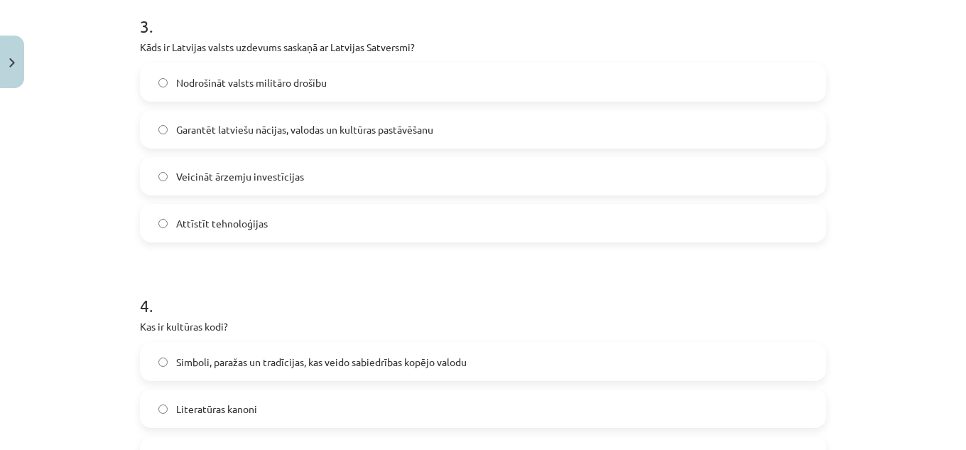
click at [212, 129] on span "Garantēt latviešu nācijas, valodas un kultūras pastāvēšanu" at bounding box center [304, 129] width 257 height 15
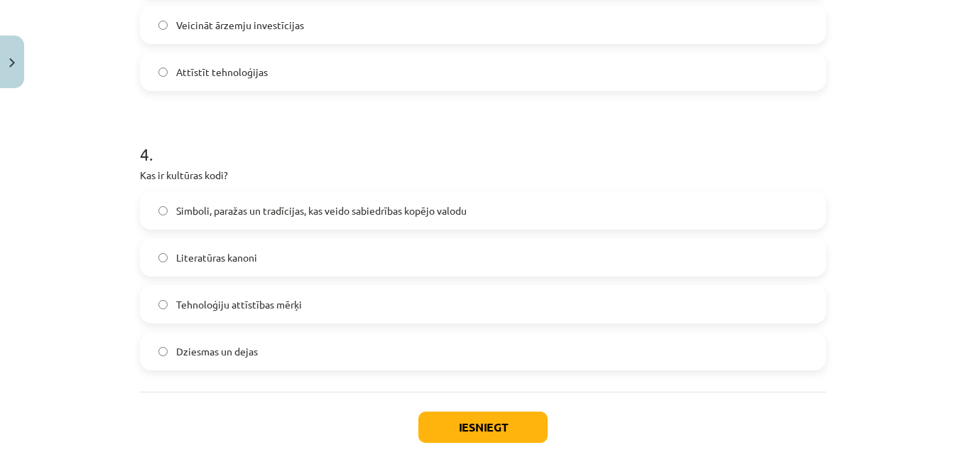
scroll to position [1077, 0]
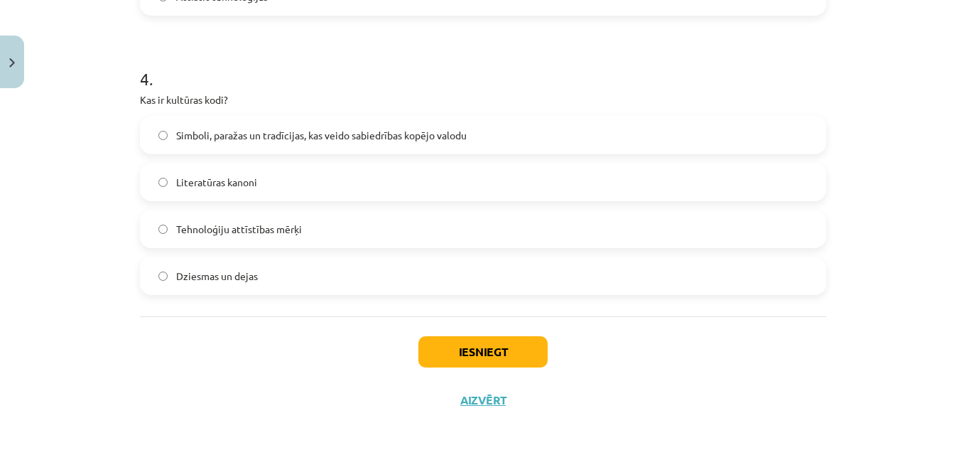
click at [195, 128] on span "Simboli, paražas un tradīcijas, kas veido sabiedrības kopējo valodu" at bounding box center [321, 135] width 291 height 15
click at [439, 352] on button "Iesniegt" at bounding box center [483, 351] width 129 height 31
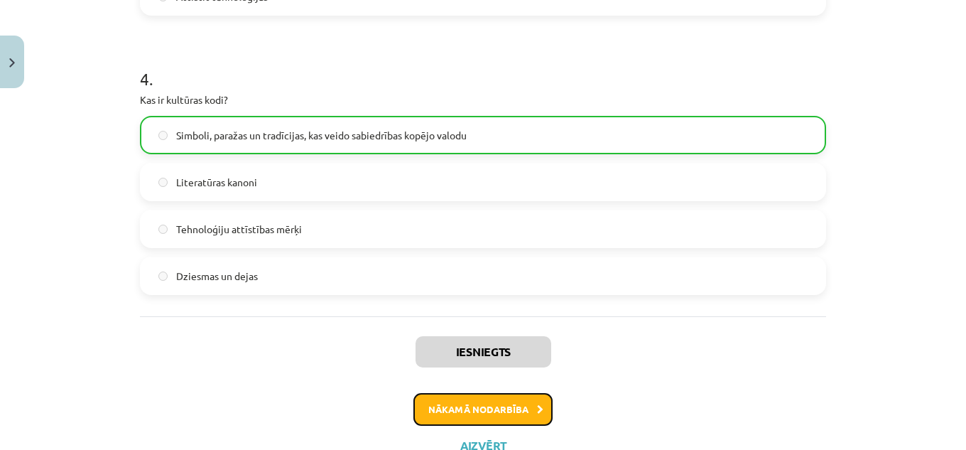
click at [515, 402] on button "Nākamā nodarbība" at bounding box center [483, 409] width 139 height 33
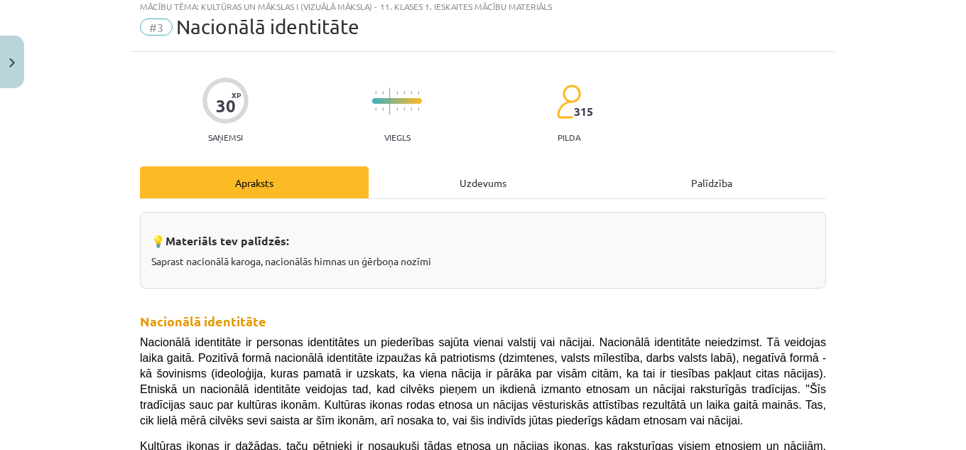
scroll to position [36, 0]
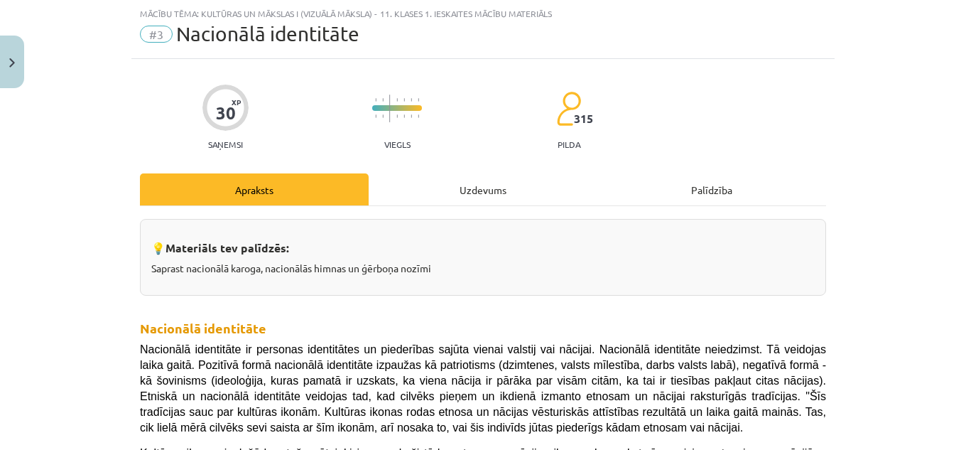
click at [465, 197] on div "Uzdevums" at bounding box center [483, 189] width 229 height 32
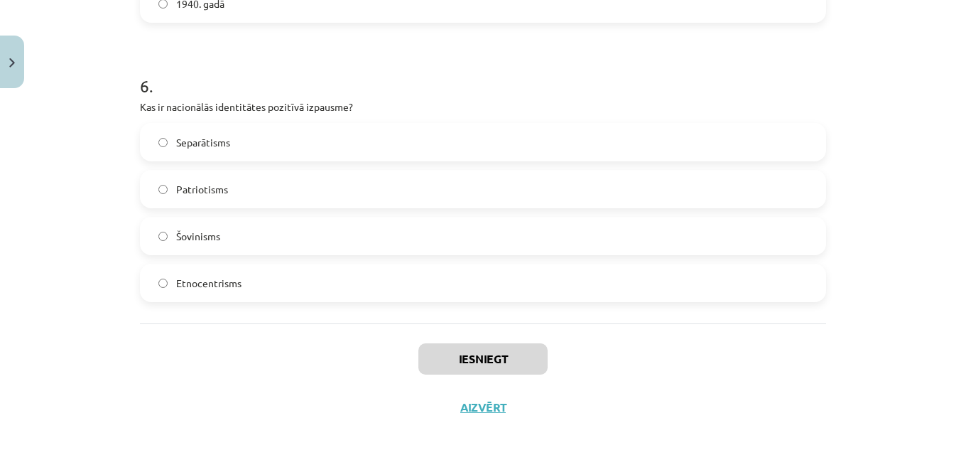
scroll to position [1645, 0]
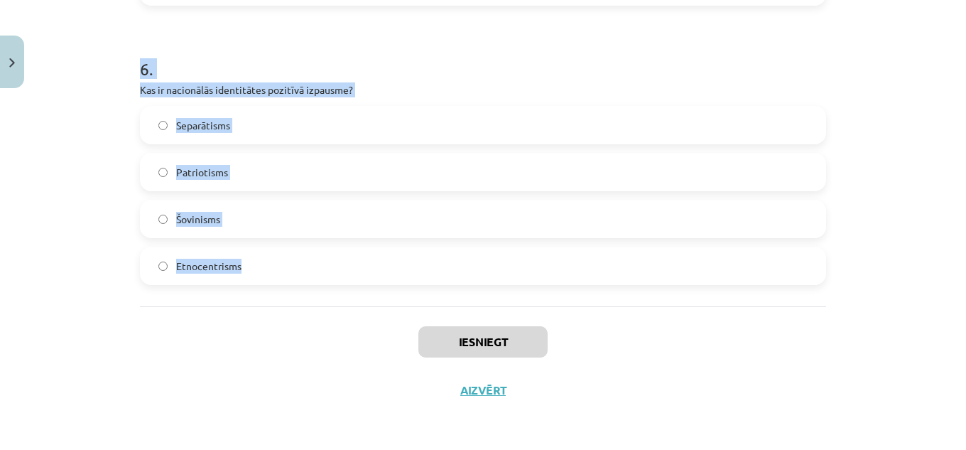
drag, startPoint x: 135, startPoint y: 279, endPoint x: 300, endPoint y: 287, distance: 165.1
copy form "1 . Kāda ir valsts himnas galvenā funkcija? Tā tiek izmantota tikai sporta pasā…"
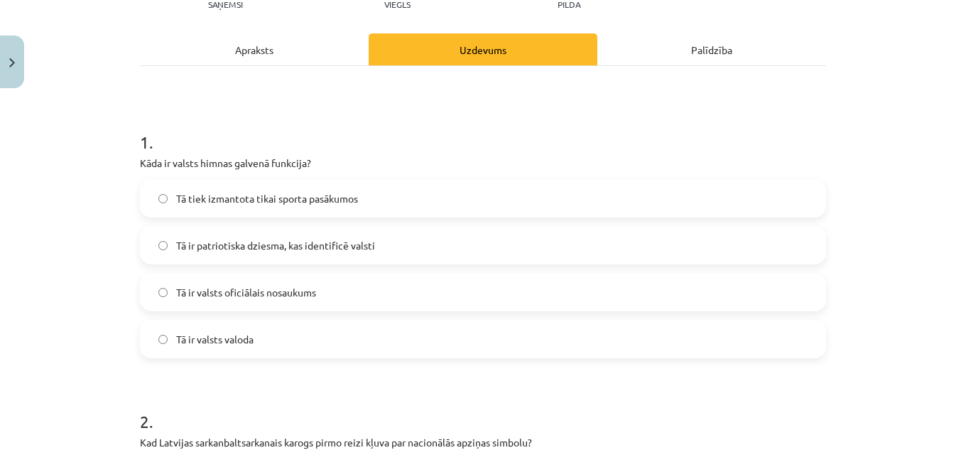
scroll to position [168, 0]
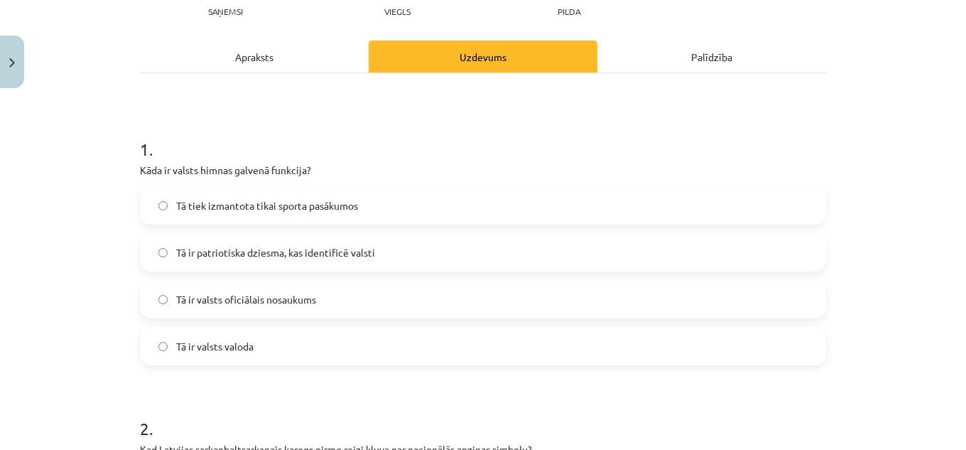
click at [262, 245] on span "Tā ir patriotiska dziesma, kas identificē valsti" at bounding box center [275, 252] width 199 height 15
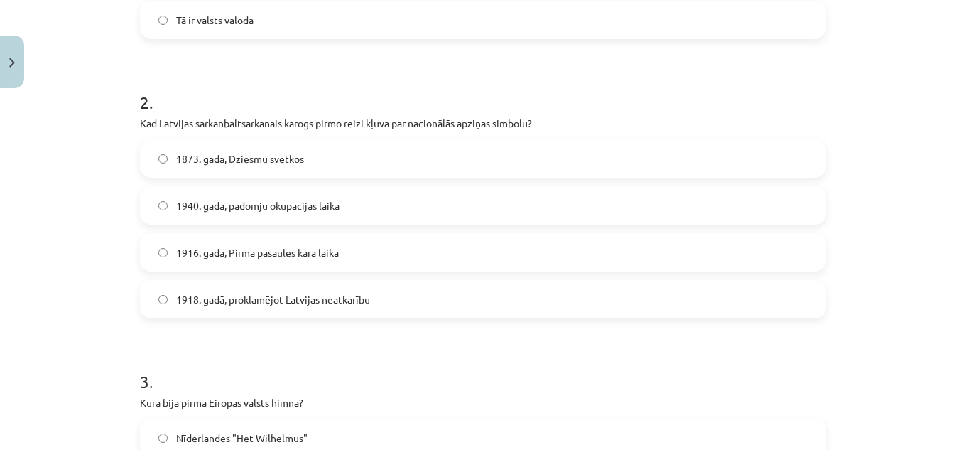
scroll to position [544, 0]
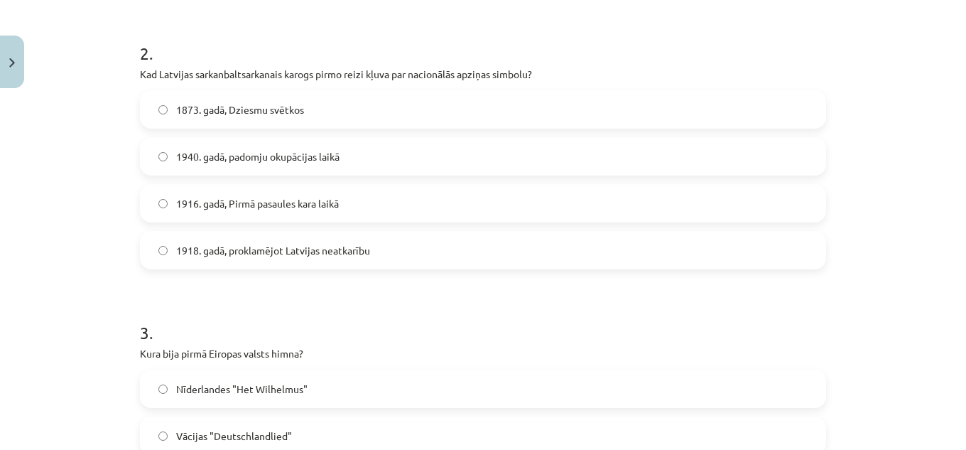
click at [198, 102] on span "1873. gadā, Dziesmu svētkos" at bounding box center [240, 109] width 128 height 15
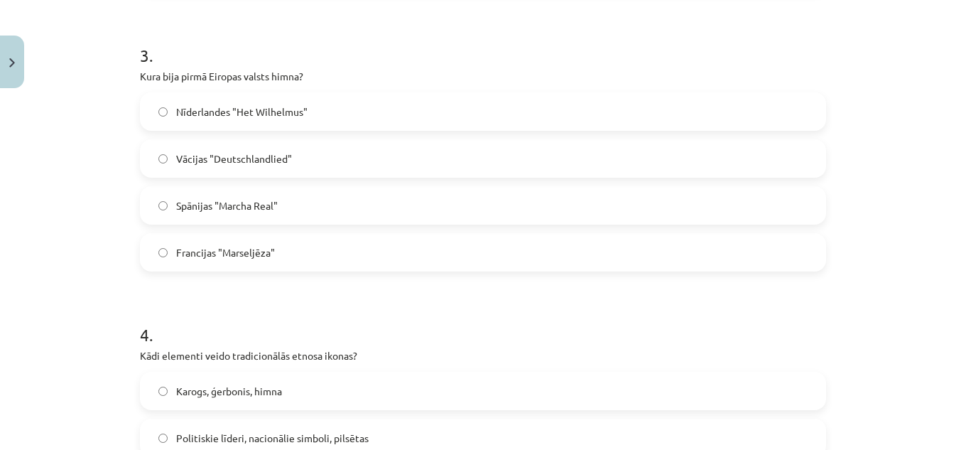
scroll to position [824, 0]
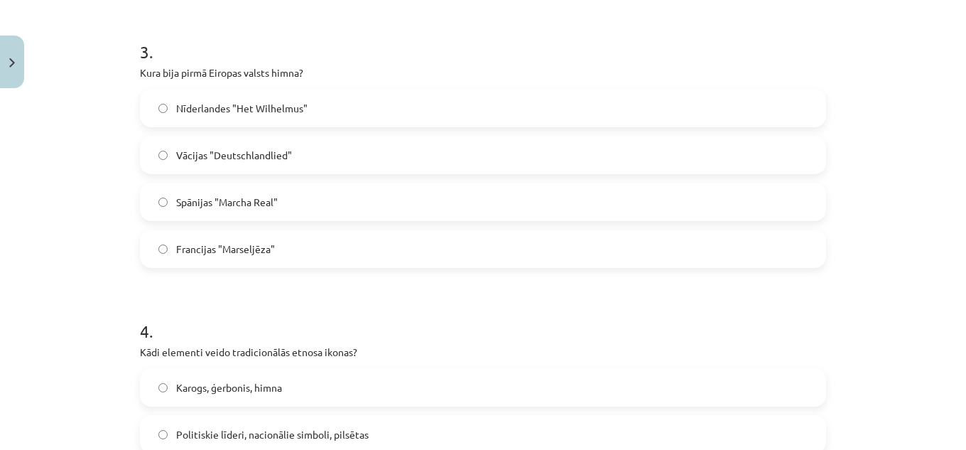
click at [208, 111] on span "Nīderlandes "Het Wilhelmus"" at bounding box center [241, 108] width 131 height 15
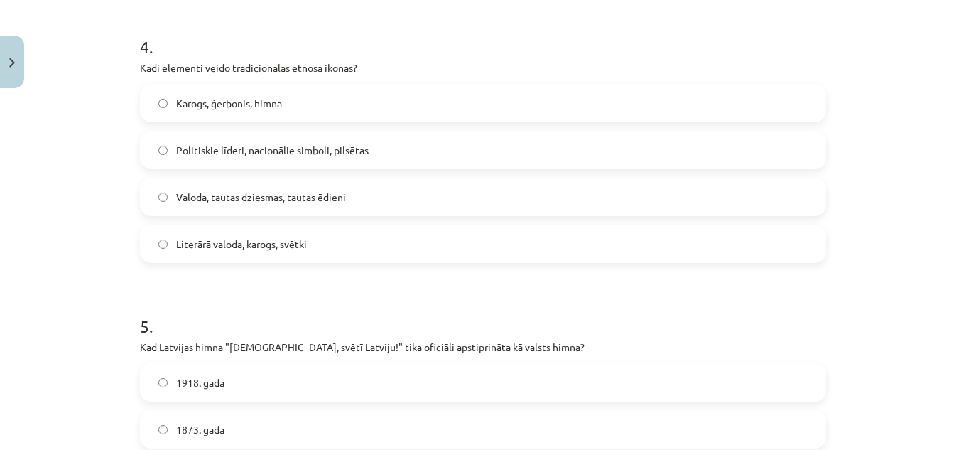
scroll to position [1126, 0]
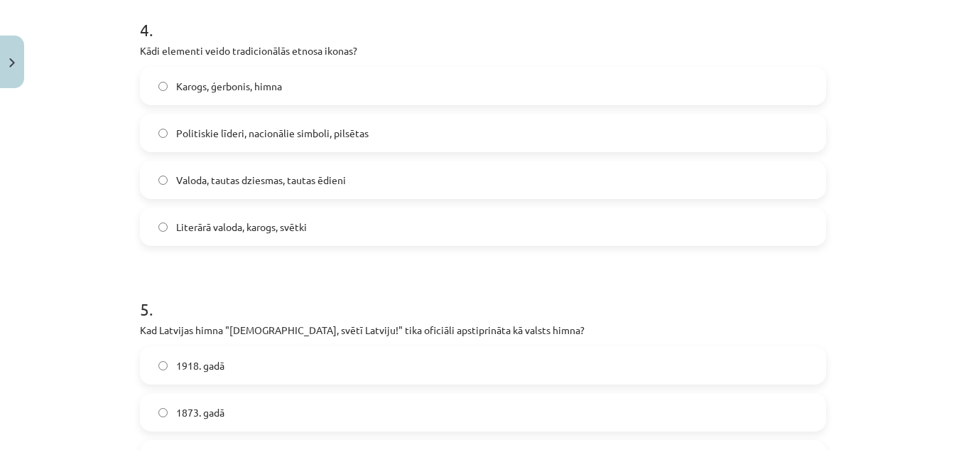
click at [233, 180] on span "Valoda, tautas dziesmas, tautas ēdieni" at bounding box center [261, 180] width 170 height 15
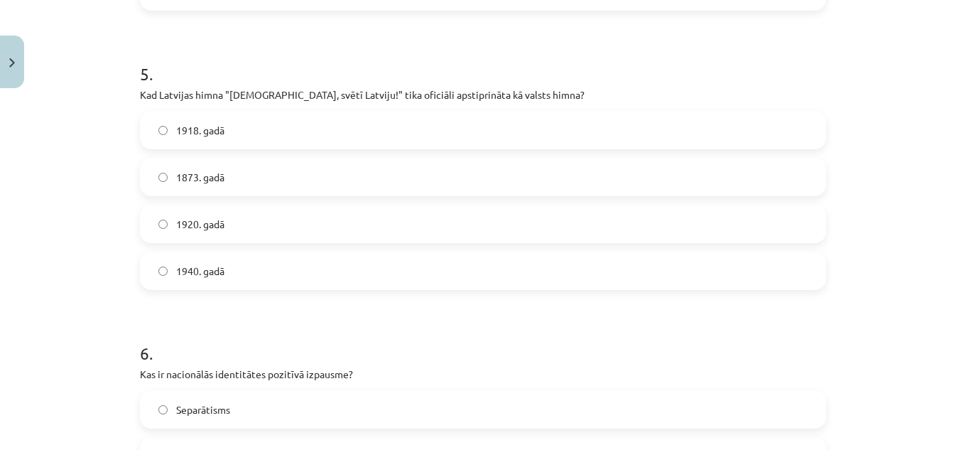
scroll to position [1389, 0]
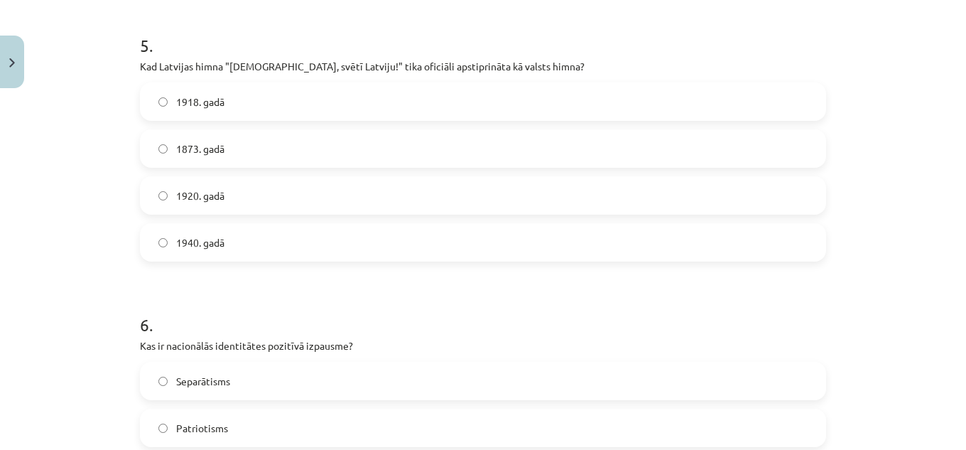
click at [225, 193] on label "1920. gadā" at bounding box center [483, 196] width 684 height 36
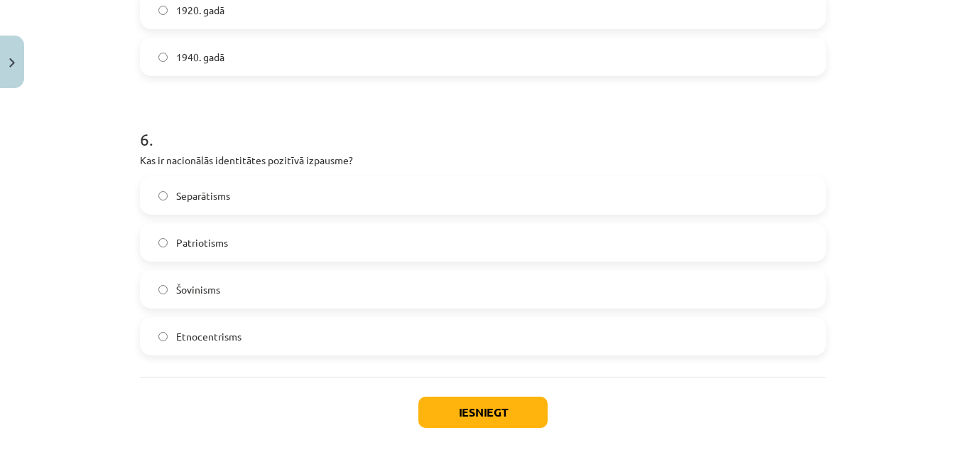
scroll to position [1600, 0]
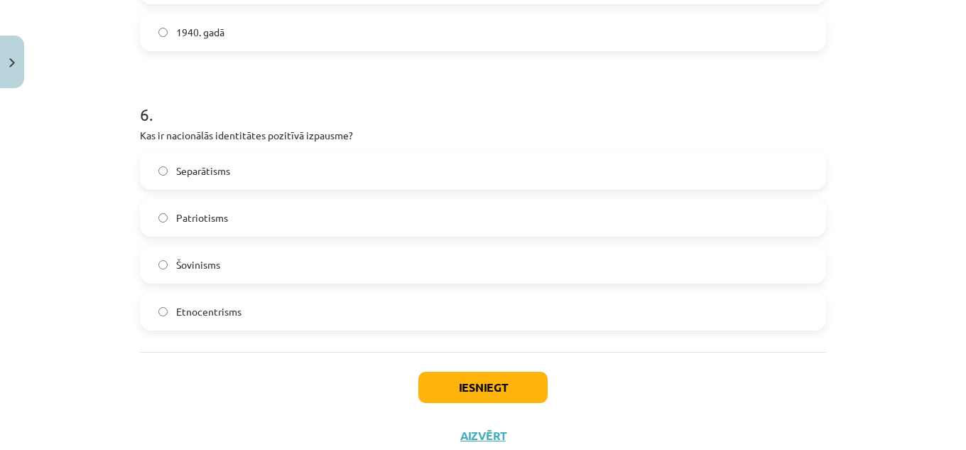
click at [216, 215] on span "Patriotisms" at bounding box center [202, 217] width 52 height 15
click at [495, 386] on button "Iesniegt" at bounding box center [483, 387] width 129 height 31
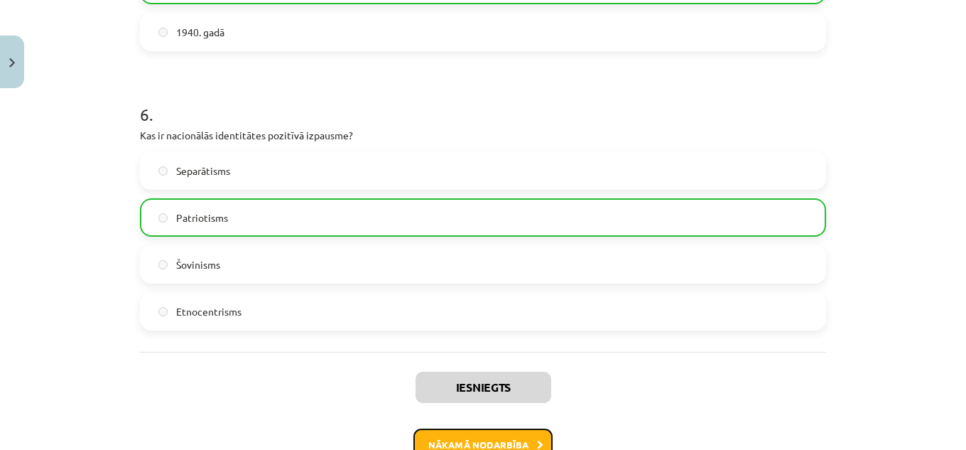
click at [498, 433] on button "Nākamā nodarbība" at bounding box center [483, 445] width 139 height 33
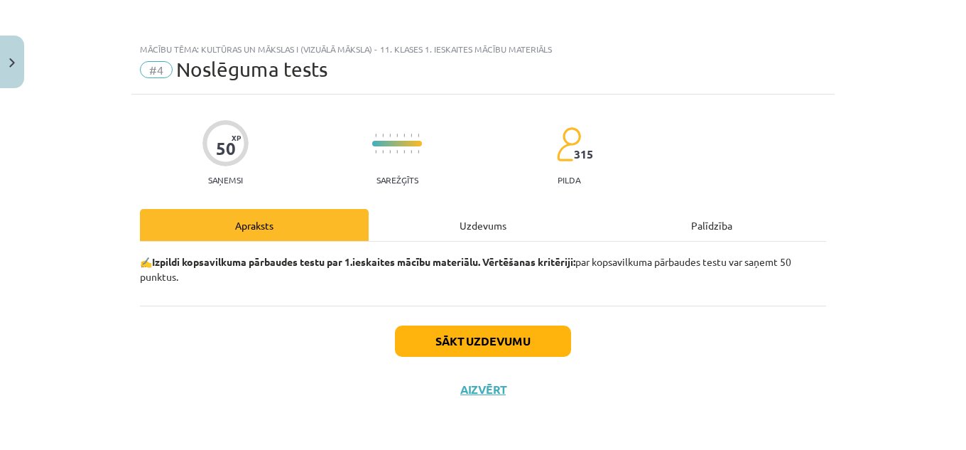
scroll to position [0, 0]
click at [500, 345] on button "Sākt uzdevumu" at bounding box center [483, 340] width 176 height 31
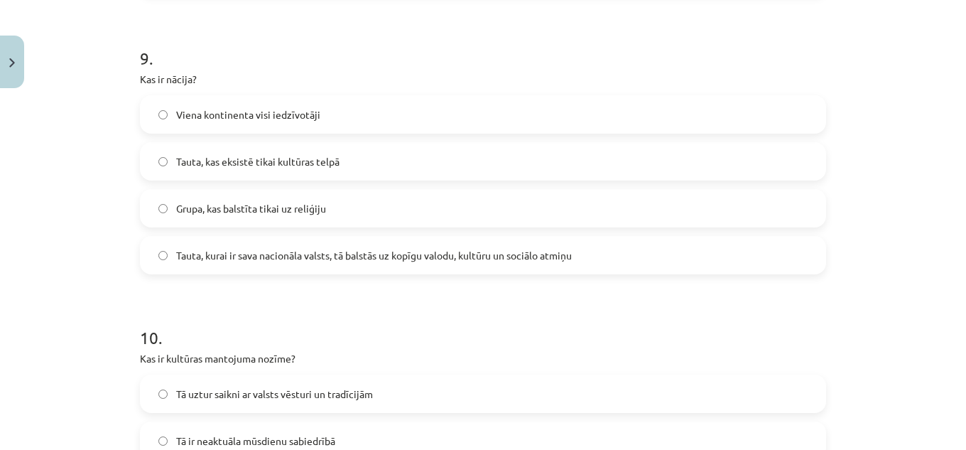
scroll to position [2762, 0]
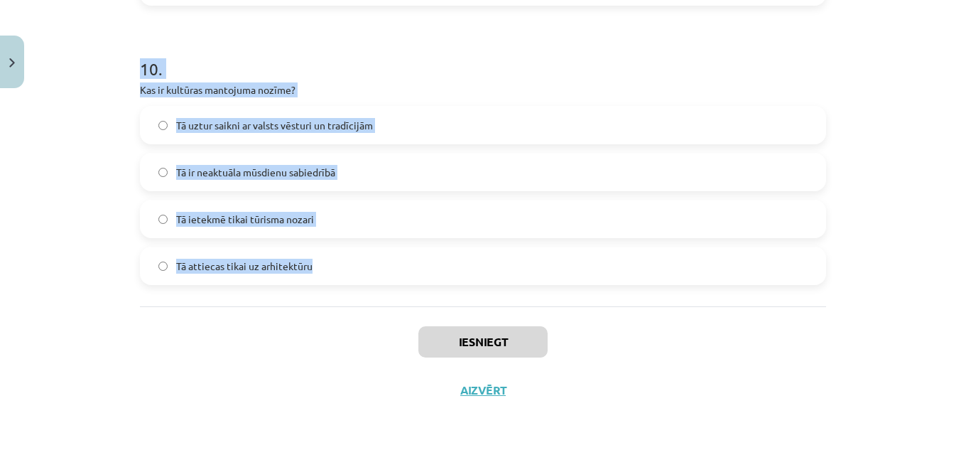
drag, startPoint x: 135, startPoint y: 316, endPoint x: 315, endPoint y: 279, distance: 183.6
copy form "1 . Kas ir kultūra visplašākajā nozīmē? Mākslas un mūzikas joma Tikai elitārā m…"
click at [491, 45] on h1 "10 ." at bounding box center [483, 56] width 686 height 44
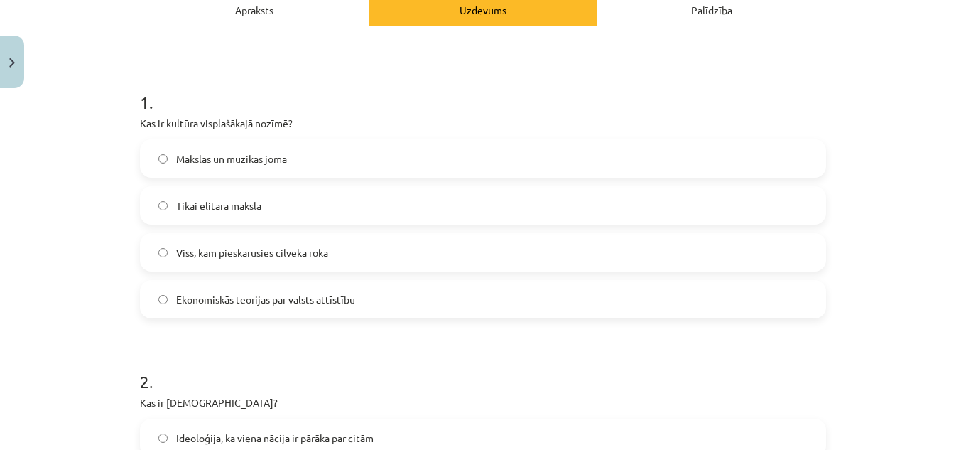
scroll to position [205, 0]
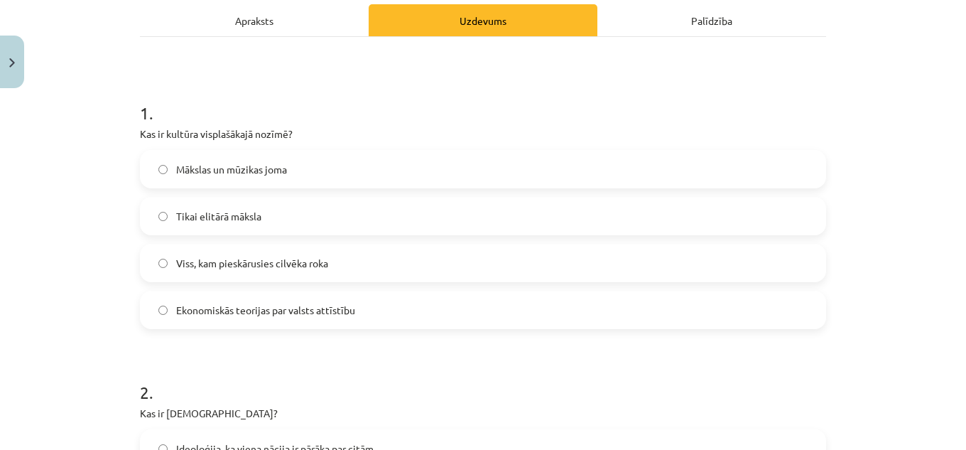
click at [257, 259] on span "Viss, kam pieskārusies cilvēka roka" at bounding box center [252, 263] width 152 height 15
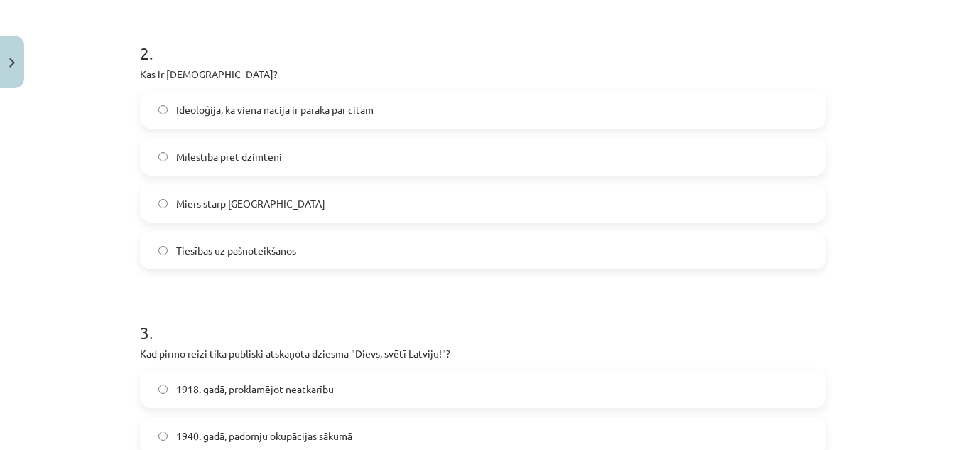
scroll to position [554, 0]
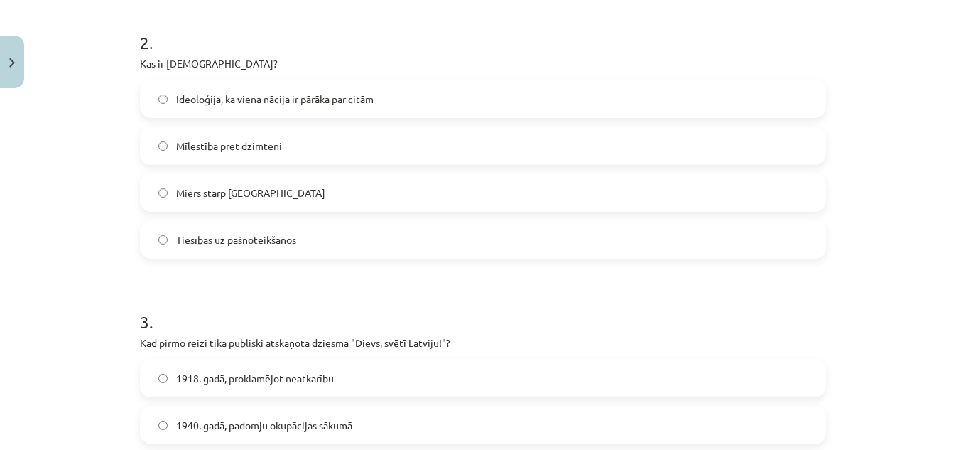
click at [212, 92] on span "Ideoloģija, ka viena nācija ir pārāka par citām" at bounding box center [275, 99] width 198 height 15
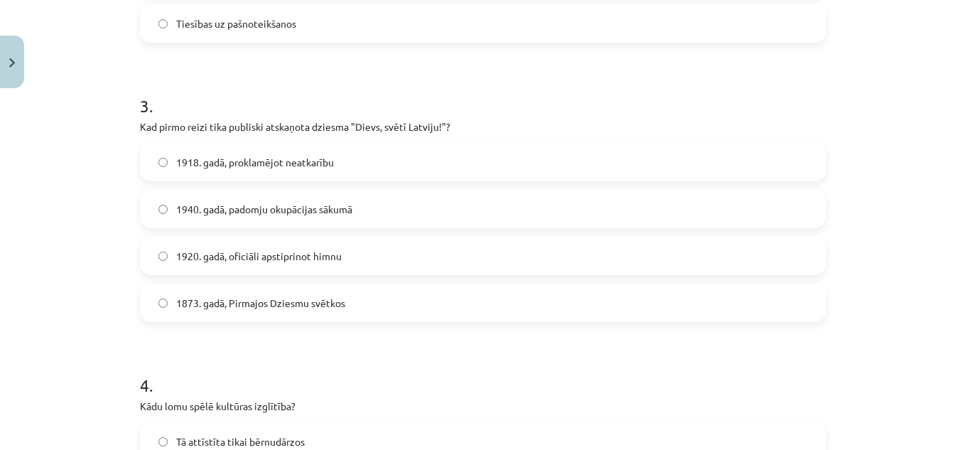
scroll to position [824, 0]
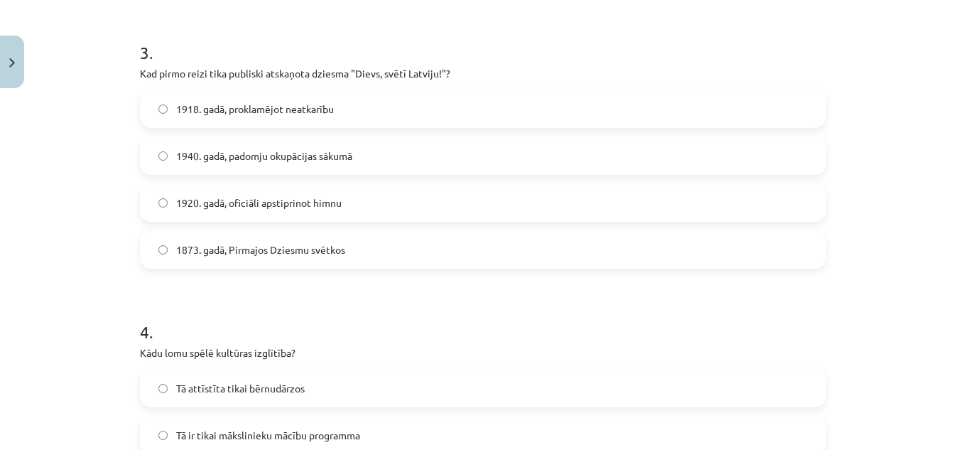
click at [229, 238] on label "1873. gadā, Pirmajos Dziesmu svētkos" at bounding box center [483, 250] width 684 height 36
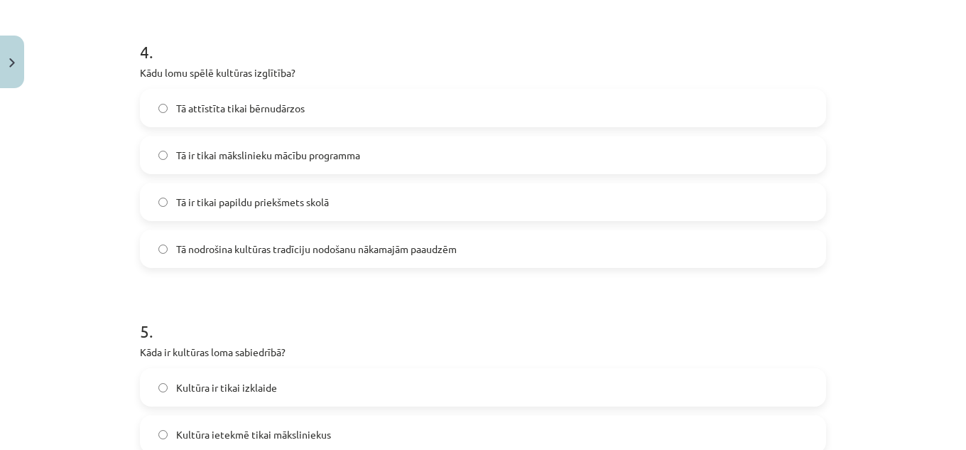
scroll to position [1141, 0]
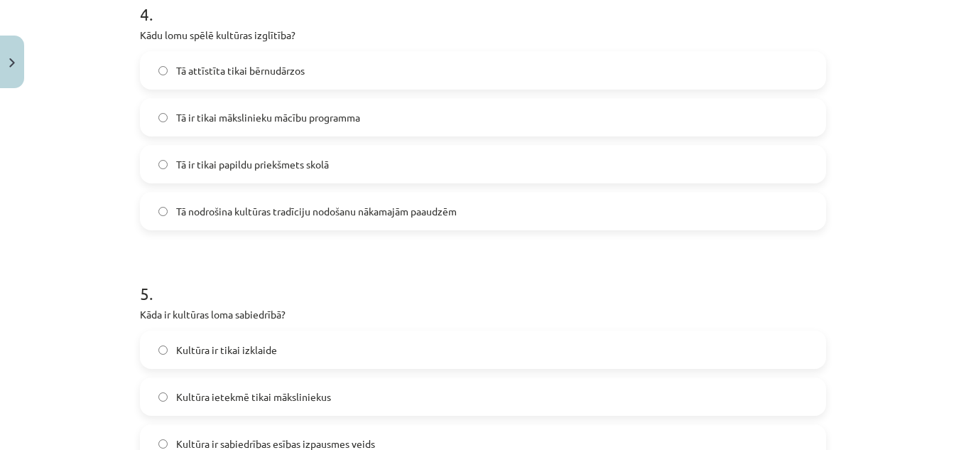
click at [217, 205] on span "Tā nodrošina kultūras tradīciju nodošanu nākamajām paaudzēm" at bounding box center [316, 211] width 281 height 15
click at [357, 211] on span "Tā nodrošina kultūras tradīciju nodošanu nākamajām paaudzēm" at bounding box center [316, 211] width 281 height 15
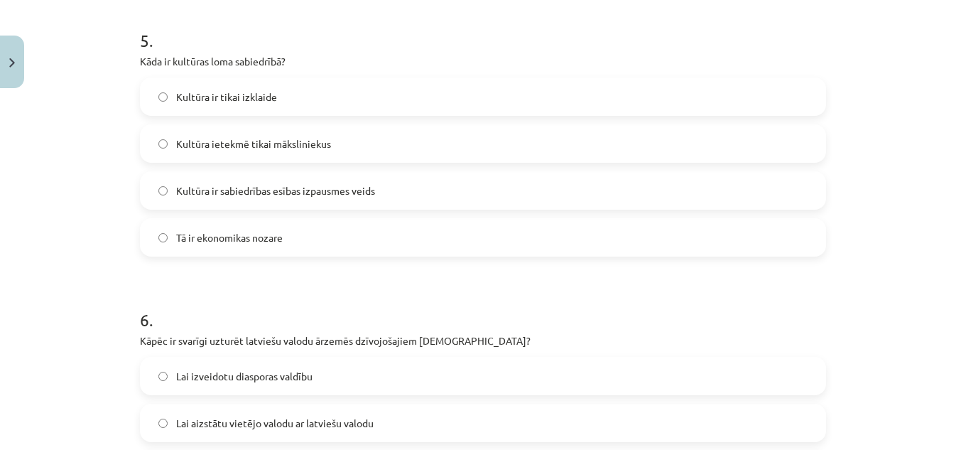
scroll to position [1411, 0]
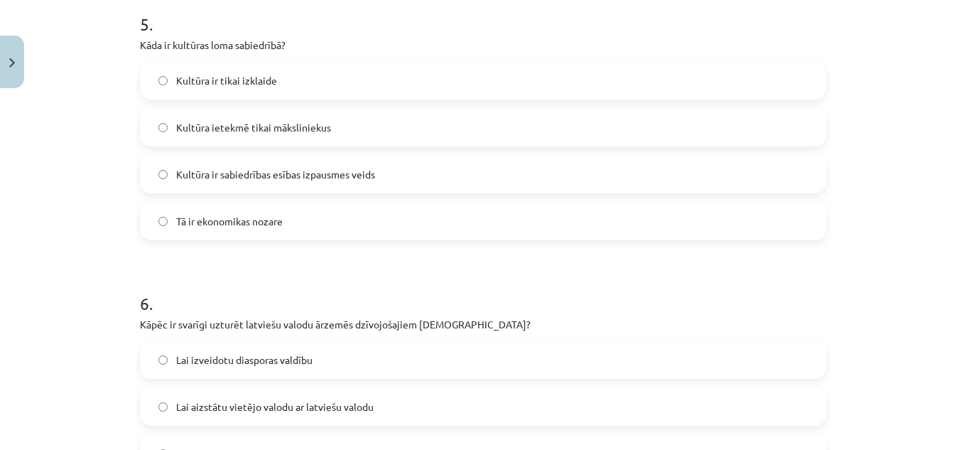
click at [249, 163] on label "Kultūra ir sabiedrības esības izpausmes veids" at bounding box center [483, 174] width 684 height 36
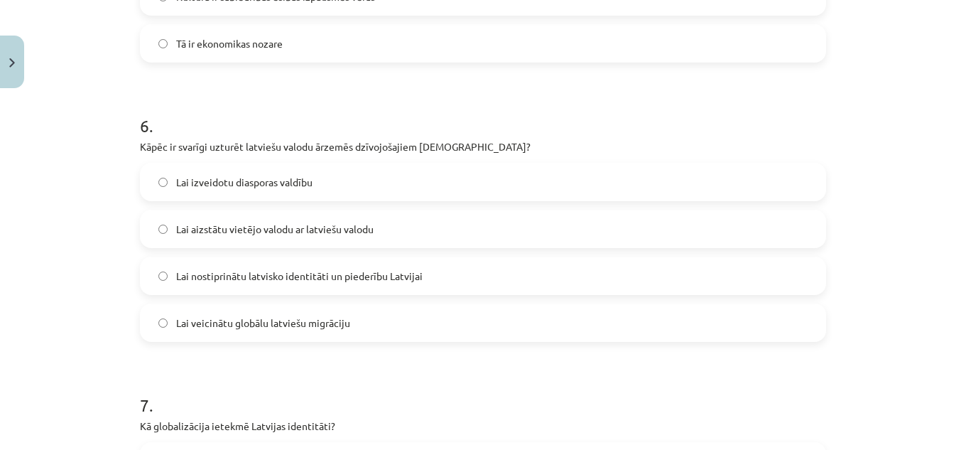
scroll to position [1674, 0]
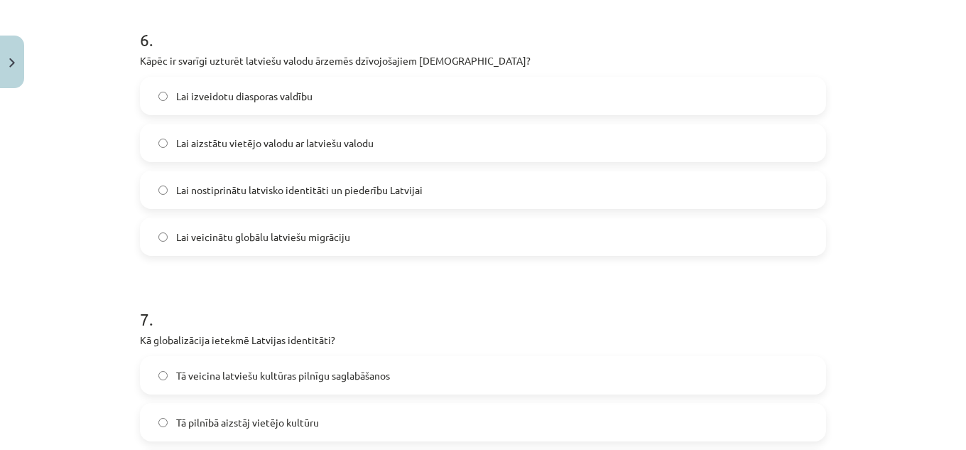
drag, startPoint x: 248, startPoint y: 190, endPoint x: 257, endPoint y: 188, distance: 9.3
click at [249, 190] on span "Lai nostiprinātu latvisko identitāti un piederību Latvijai" at bounding box center [299, 190] width 247 height 15
click at [291, 197] on span "Lai nostiprinātu latvisko identitāti un piederību Latvijai" at bounding box center [299, 190] width 247 height 15
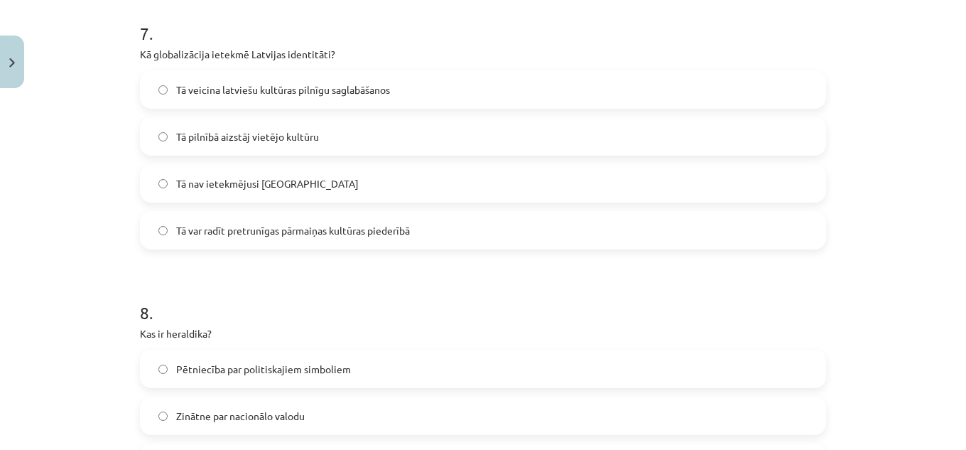
scroll to position [1992, 0]
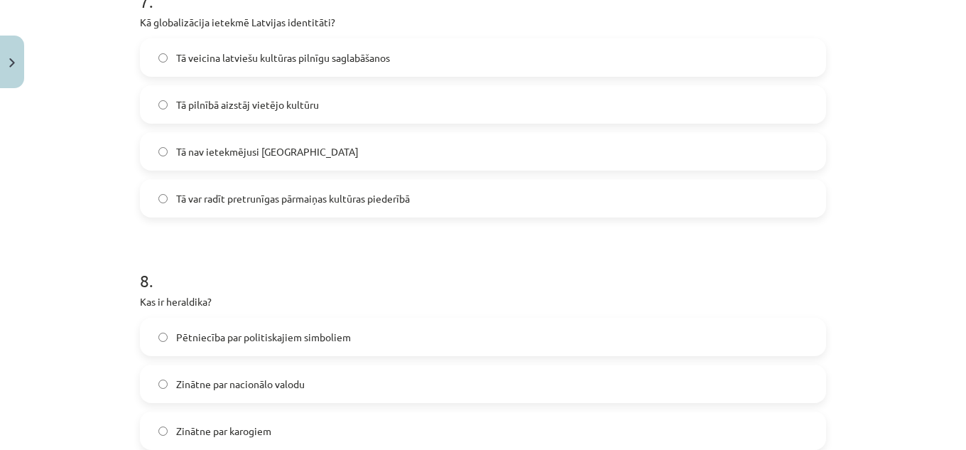
click at [273, 191] on span "Tā var radīt pretrunīgas pārmaiņas kultūras piederībā" at bounding box center [293, 198] width 234 height 15
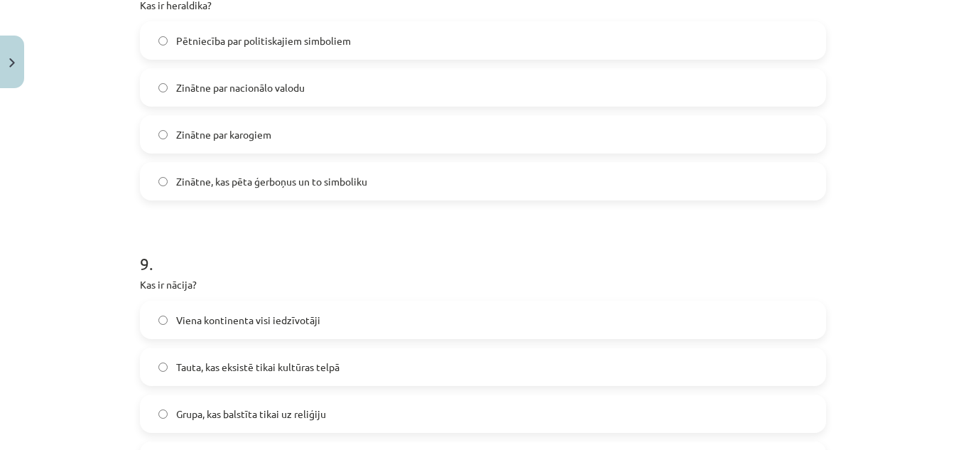
scroll to position [2299, 0]
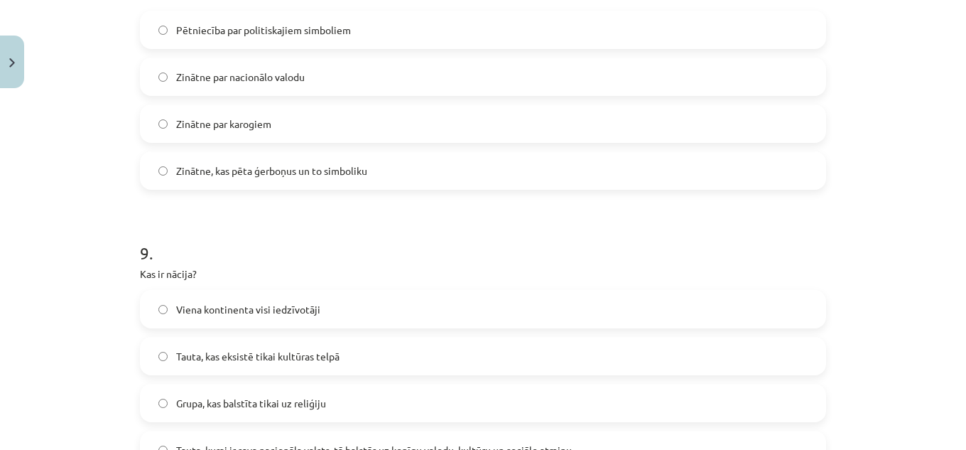
click at [266, 163] on span "Zinātne, kas pēta ģerboņus un to simboliku" at bounding box center [271, 170] width 191 height 15
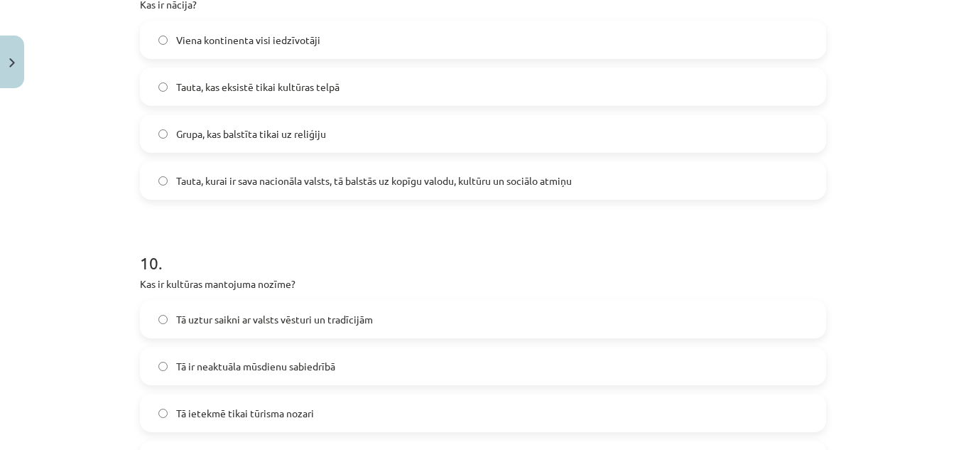
scroll to position [2574, 0]
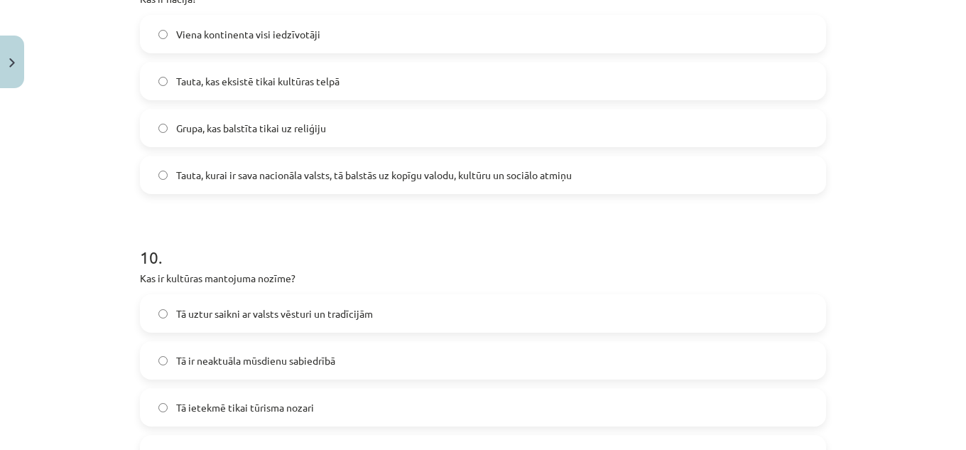
click at [260, 168] on span "Tauta, kurai ir sava nacionāla valsts, tā balstās uz kopīgu valodu, kultūru un …" at bounding box center [374, 175] width 396 height 15
click at [249, 326] on label "Tā uztur saikni ar valsts vēsturi un tradīcijām" at bounding box center [483, 314] width 684 height 36
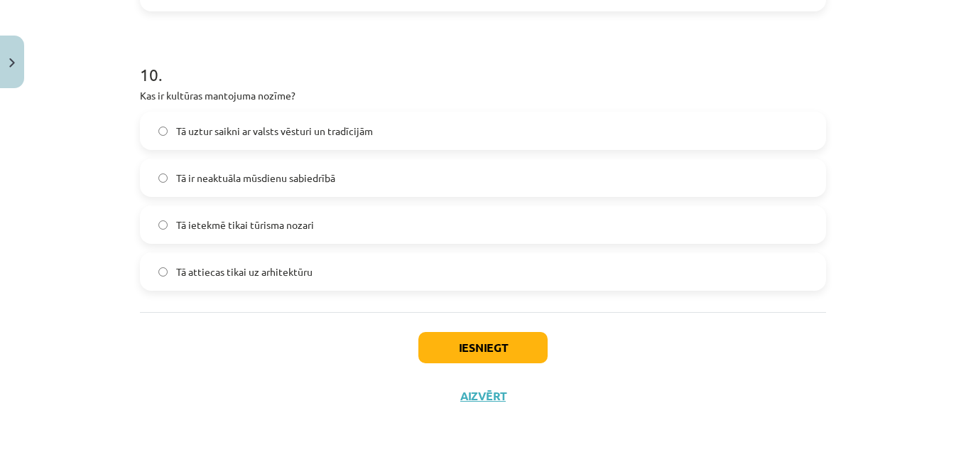
scroll to position [2762, 0]
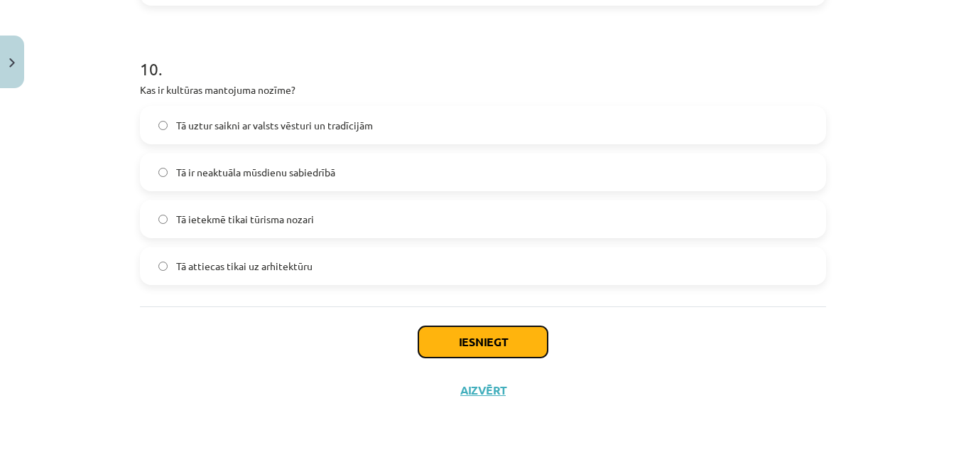
click at [480, 333] on button "Iesniegt" at bounding box center [483, 341] width 129 height 31
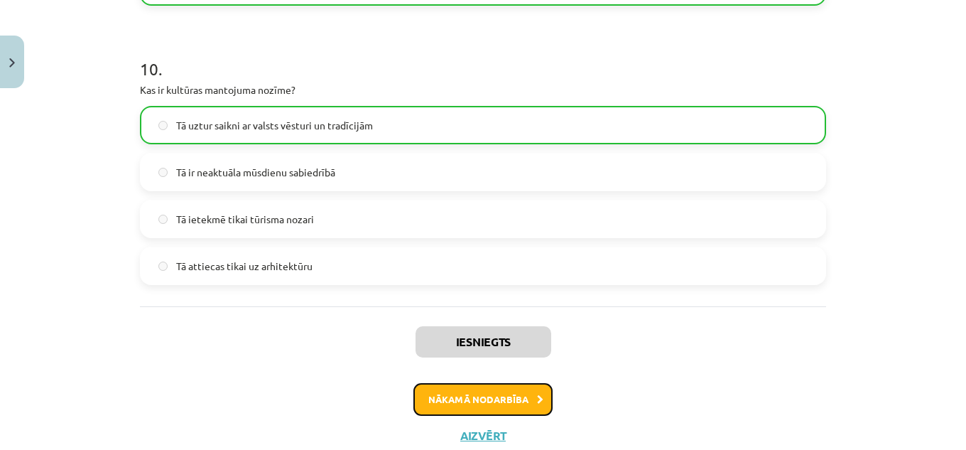
click at [495, 396] on button "Nākamā nodarbība" at bounding box center [483, 399] width 139 height 33
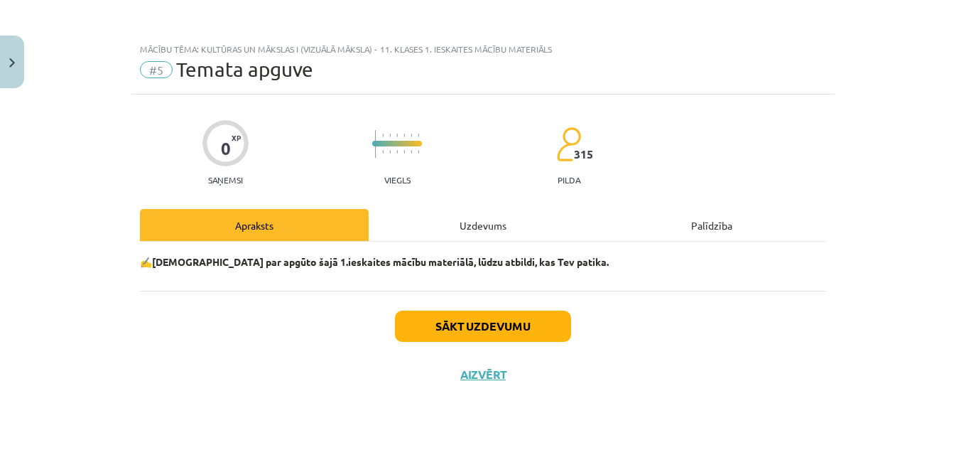
scroll to position [0, 0]
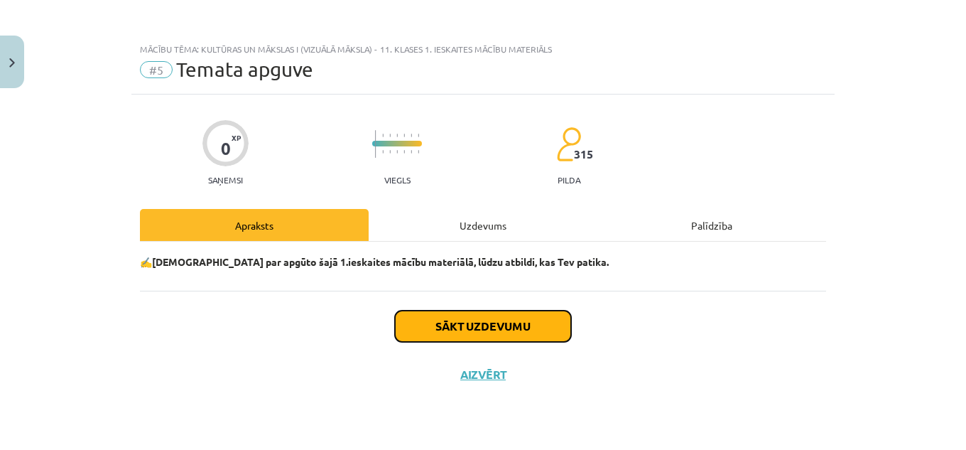
click at [478, 327] on button "Sākt uzdevumu" at bounding box center [483, 326] width 176 height 31
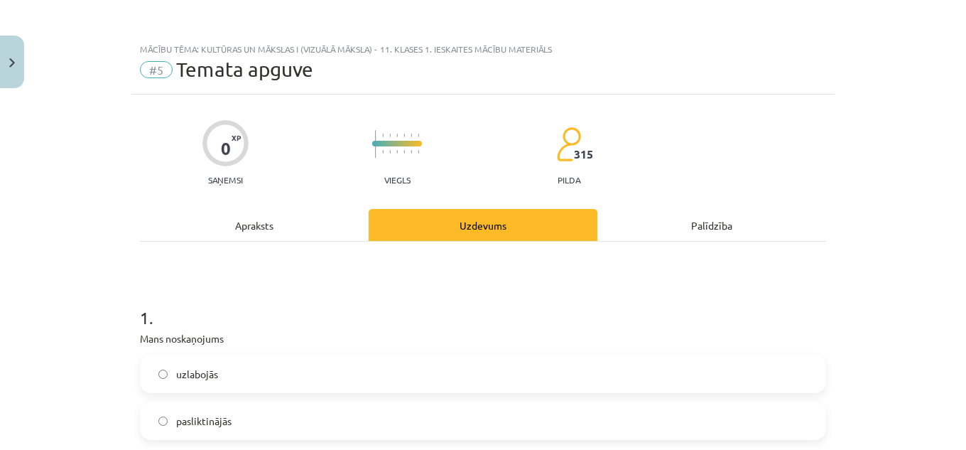
click at [244, 375] on label "uzlabojās" at bounding box center [483, 374] width 684 height 36
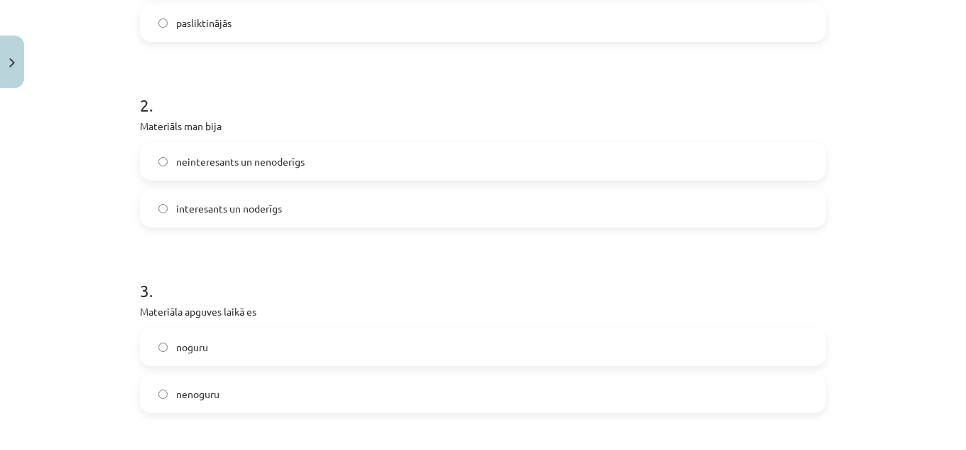
scroll to position [402, 0]
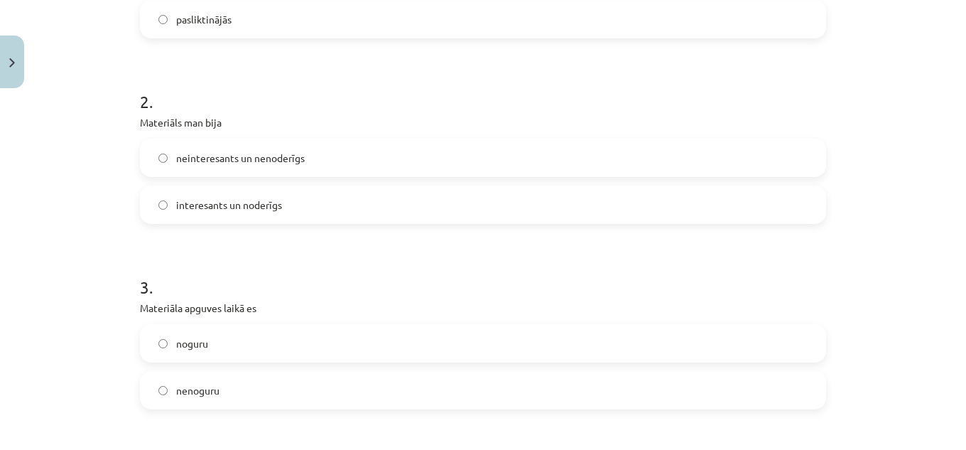
click at [237, 198] on span "interesants un noderīgs" at bounding box center [229, 205] width 106 height 15
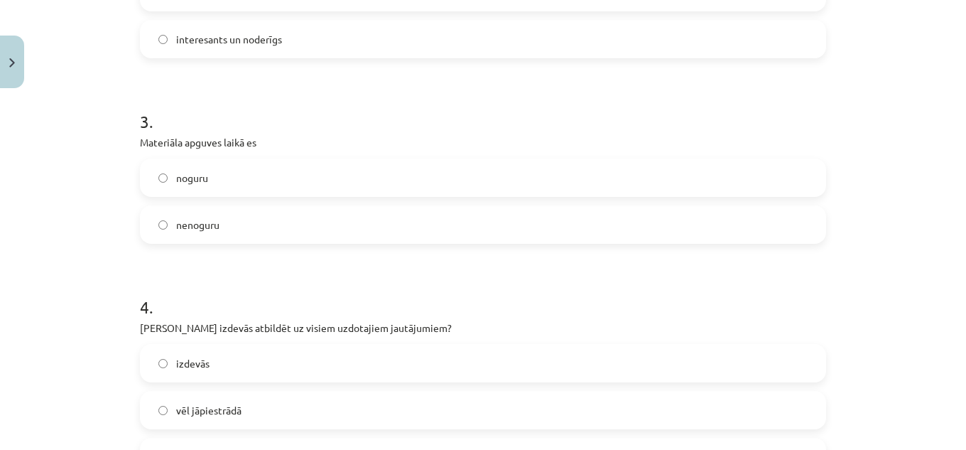
scroll to position [634, 0]
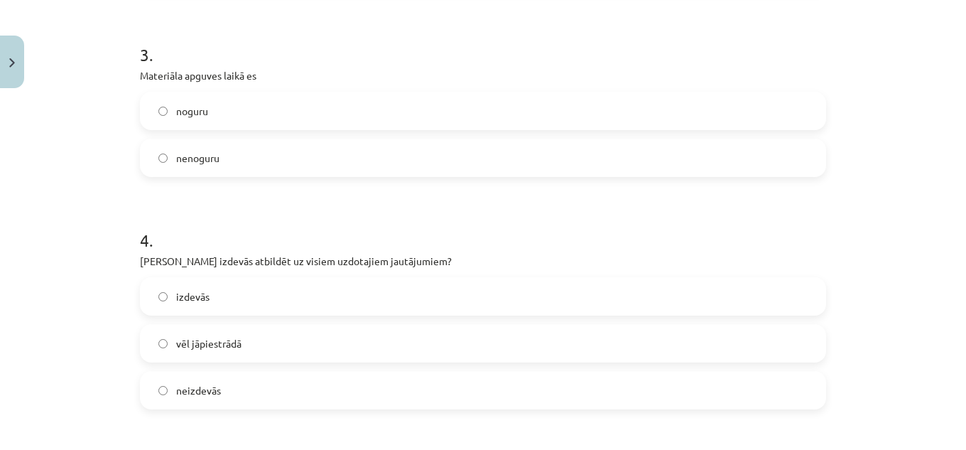
click at [261, 155] on label "nenoguru" at bounding box center [483, 158] width 684 height 36
click at [304, 296] on label "izdevās" at bounding box center [483, 297] width 684 height 36
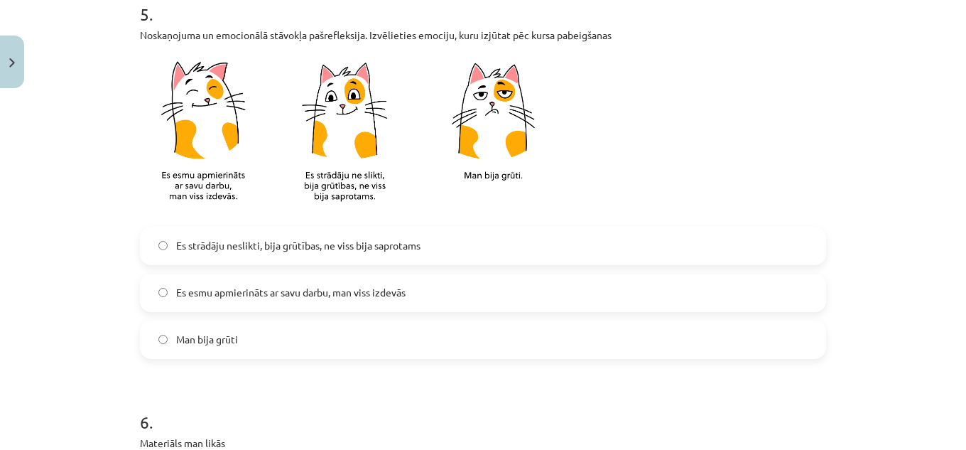
scroll to position [1098, 0]
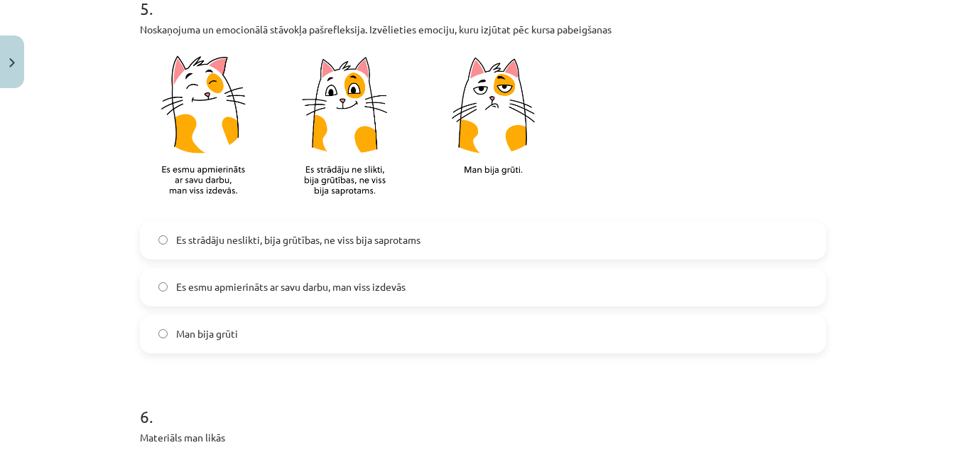
click at [318, 284] on span "Es esmu apmierināts ar savu darbu, man viss izdevās" at bounding box center [291, 286] width 230 height 15
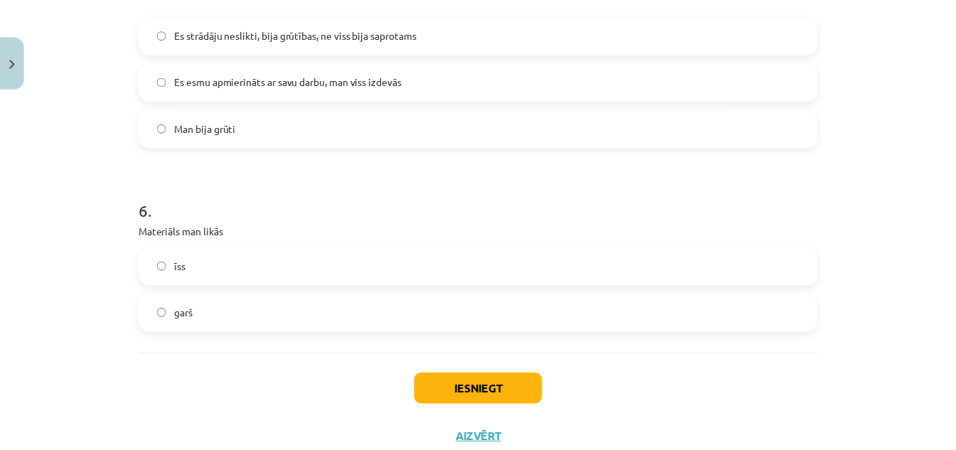
scroll to position [1352, 0]
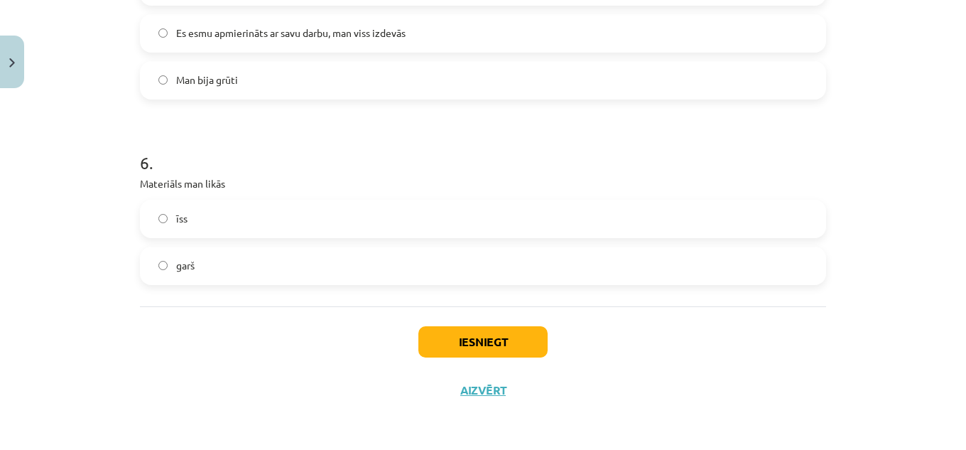
click at [193, 221] on label "īss" at bounding box center [483, 219] width 684 height 36
click at [483, 341] on button "Iesniegt" at bounding box center [483, 341] width 129 height 31
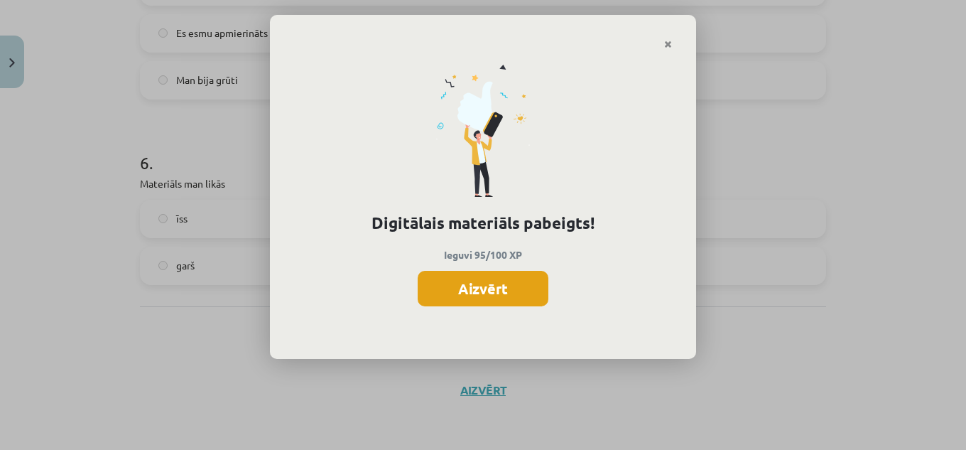
click at [491, 297] on button "Aizvērt" at bounding box center [483, 289] width 131 height 36
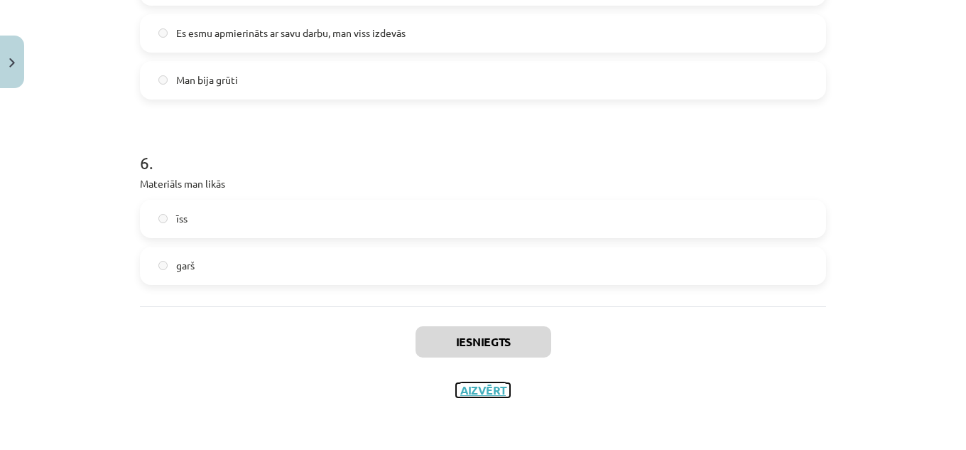
click at [492, 389] on button "Aizvērt" at bounding box center [483, 390] width 54 height 14
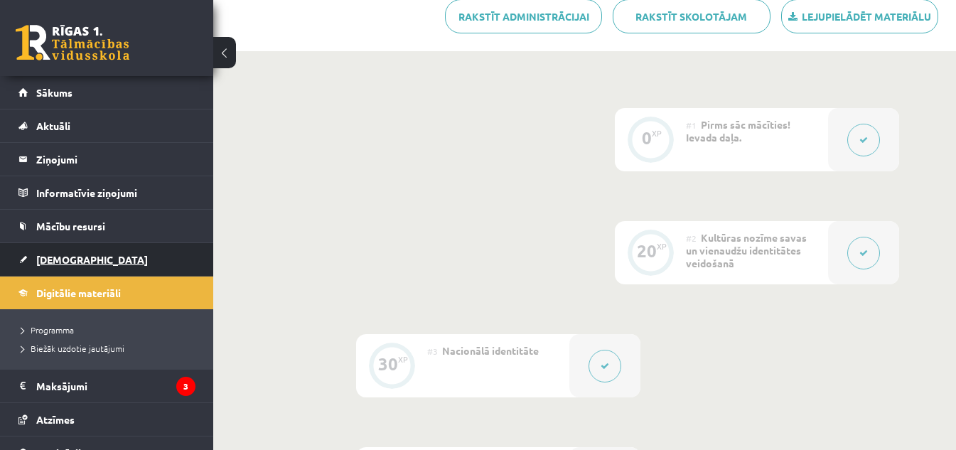
click at [63, 259] on span "[DEMOGRAPHIC_DATA]" at bounding box center [92, 259] width 112 height 13
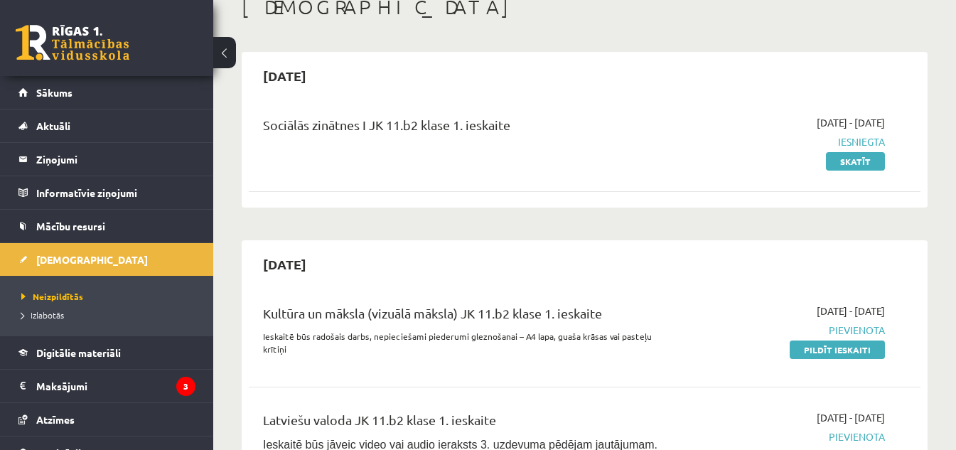
scroll to position [147, 0]
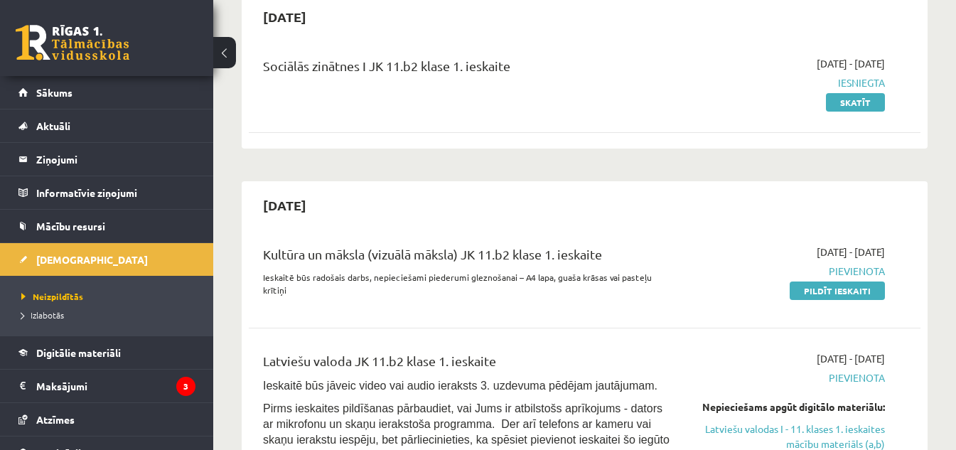
drag, startPoint x: 866, startPoint y: 289, endPoint x: 606, endPoint y: 75, distance: 337.2
click at [866, 289] on link "Pildīt ieskaiti" at bounding box center [837, 290] width 95 height 18
click at [45, 94] on span "Sākums" at bounding box center [54, 92] width 36 height 13
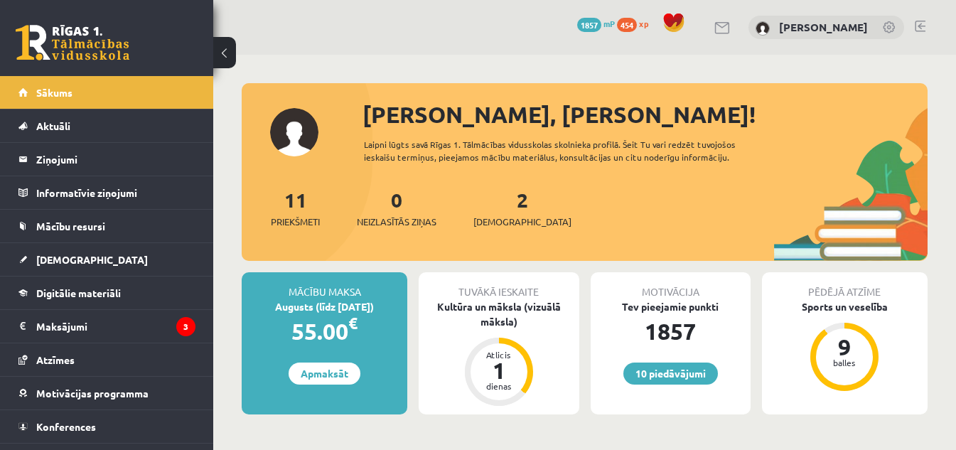
click at [924, 24] on link at bounding box center [920, 26] width 11 height 11
